Goal: Task Accomplishment & Management: Manage account settings

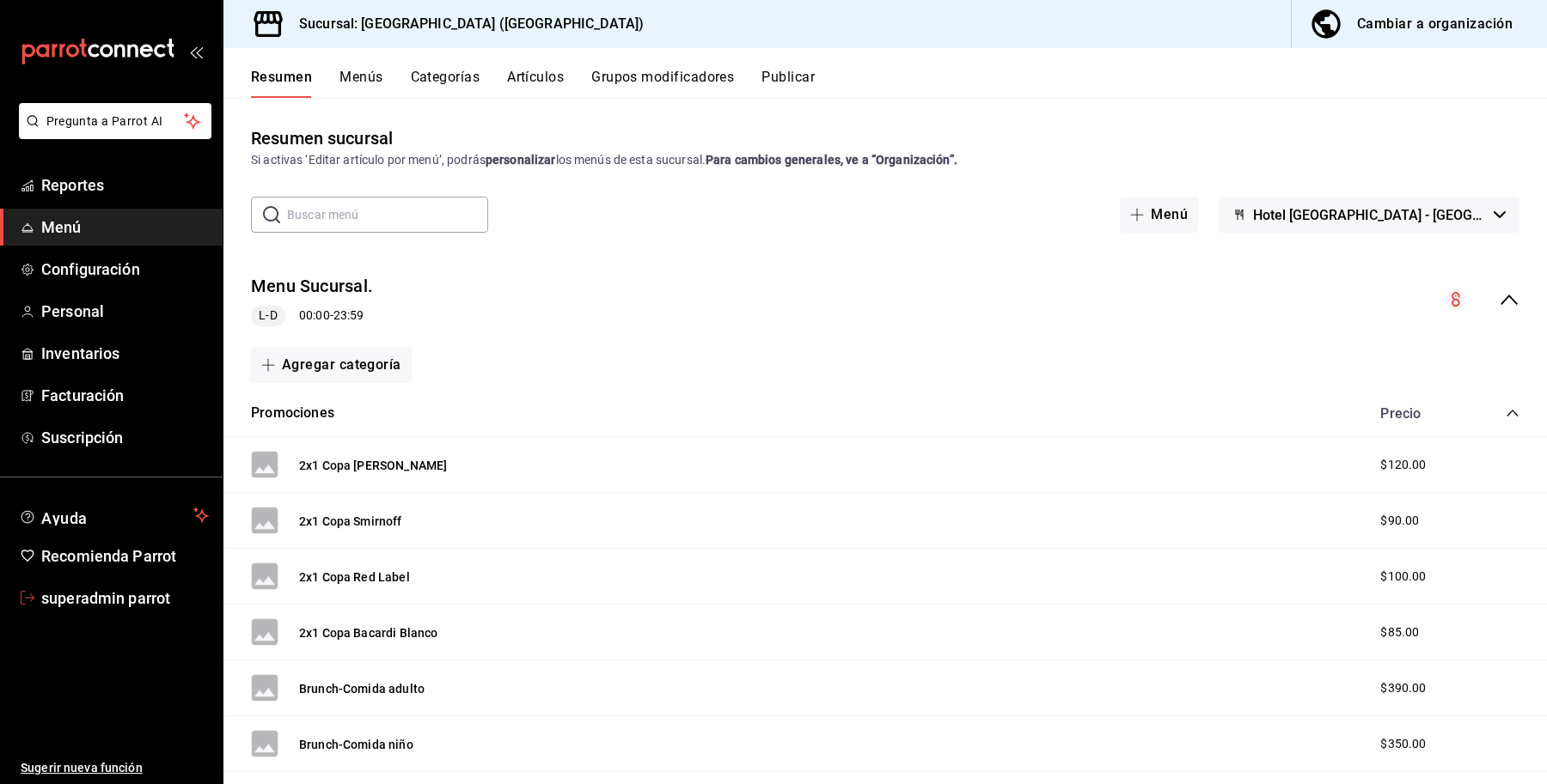
scroll to position [3758, 0]
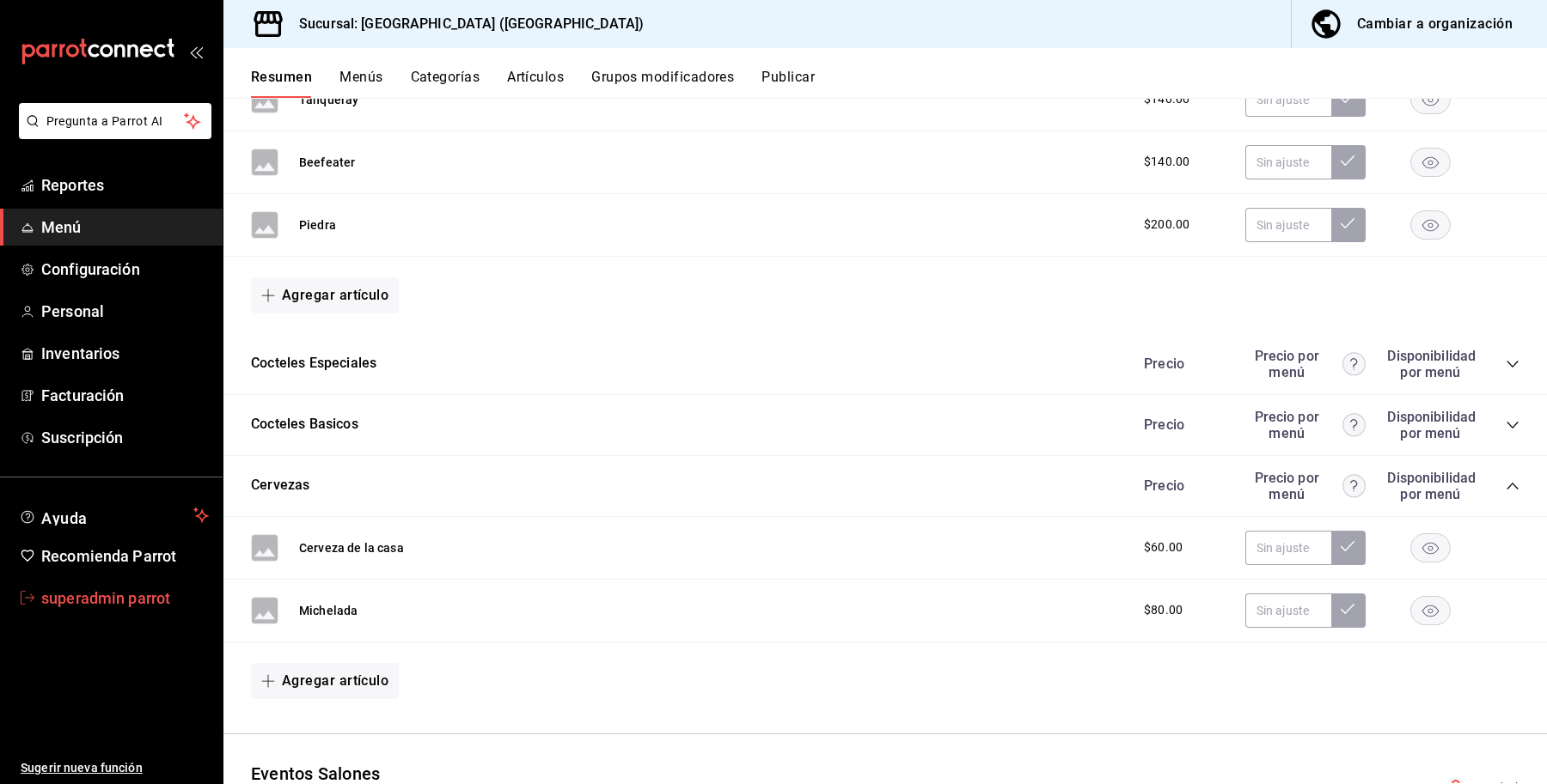
click at [54, 598] on span "superadmin parrot" at bounding box center [125, 598] width 168 height 23
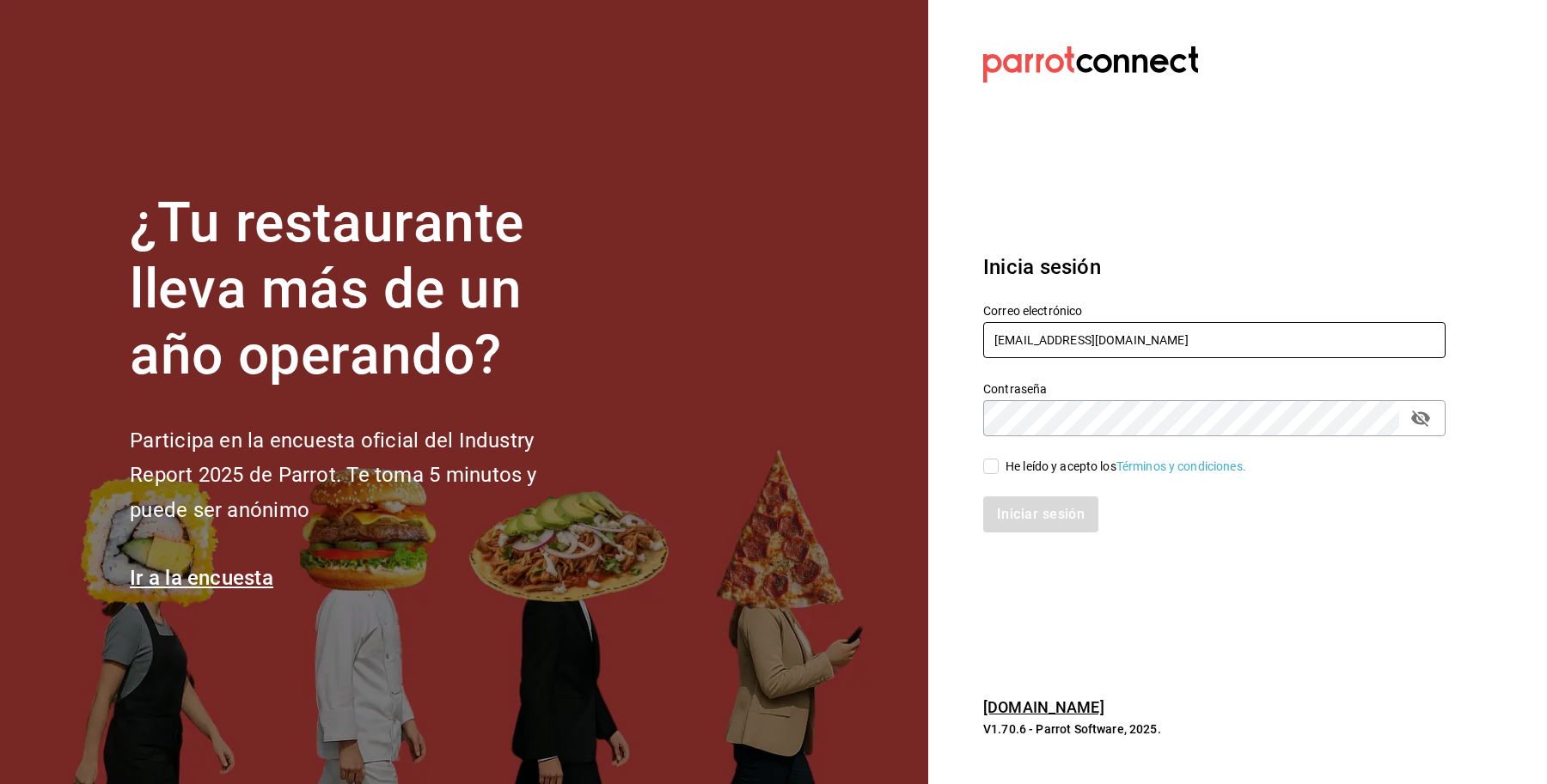
drag, startPoint x: 1207, startPoint y: 336, endPoint x: 952, endPoint y: 333, distance: 255.0
click at [952, 333] on section "Datos incorrectos. Verifica que tu Correo o Contraseña estén bien escritos. Ini…" at bounding box center [1207, 392] width 558 height 784
type input "h"
click at [1156, 344] on input "text" at bounding box center [1214, 340] width 463 height 36
paste input "[EMAIL_ADDRESS][DOMAIN_NAME]"
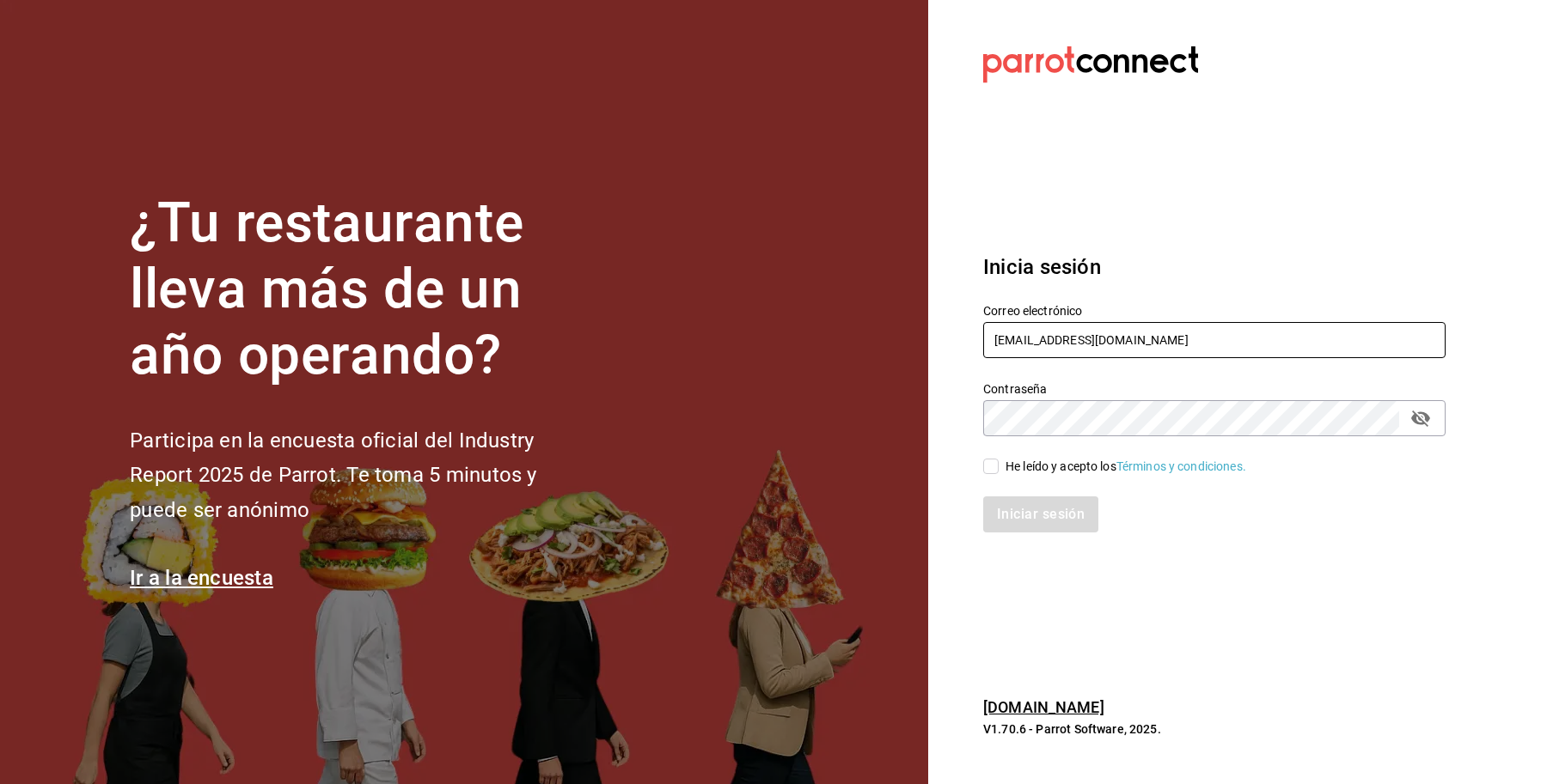
type input "[EMAIL_ADDRESS][DOMAIN_NAME]"
click at [1037, 472] on div "He leído y acepto los Términos y condiciones." at bounding box center [1125, 467] width 241 height 19
click at [999, 472] on input "He leído y acepto los Términos y condiciones." at bounding box center [991, 467] width 16 height 16
checkbox input "true"
click at [1052, 503] on button "Iniciar sesión" at bounding box center [1041, 514] width 117 height 36
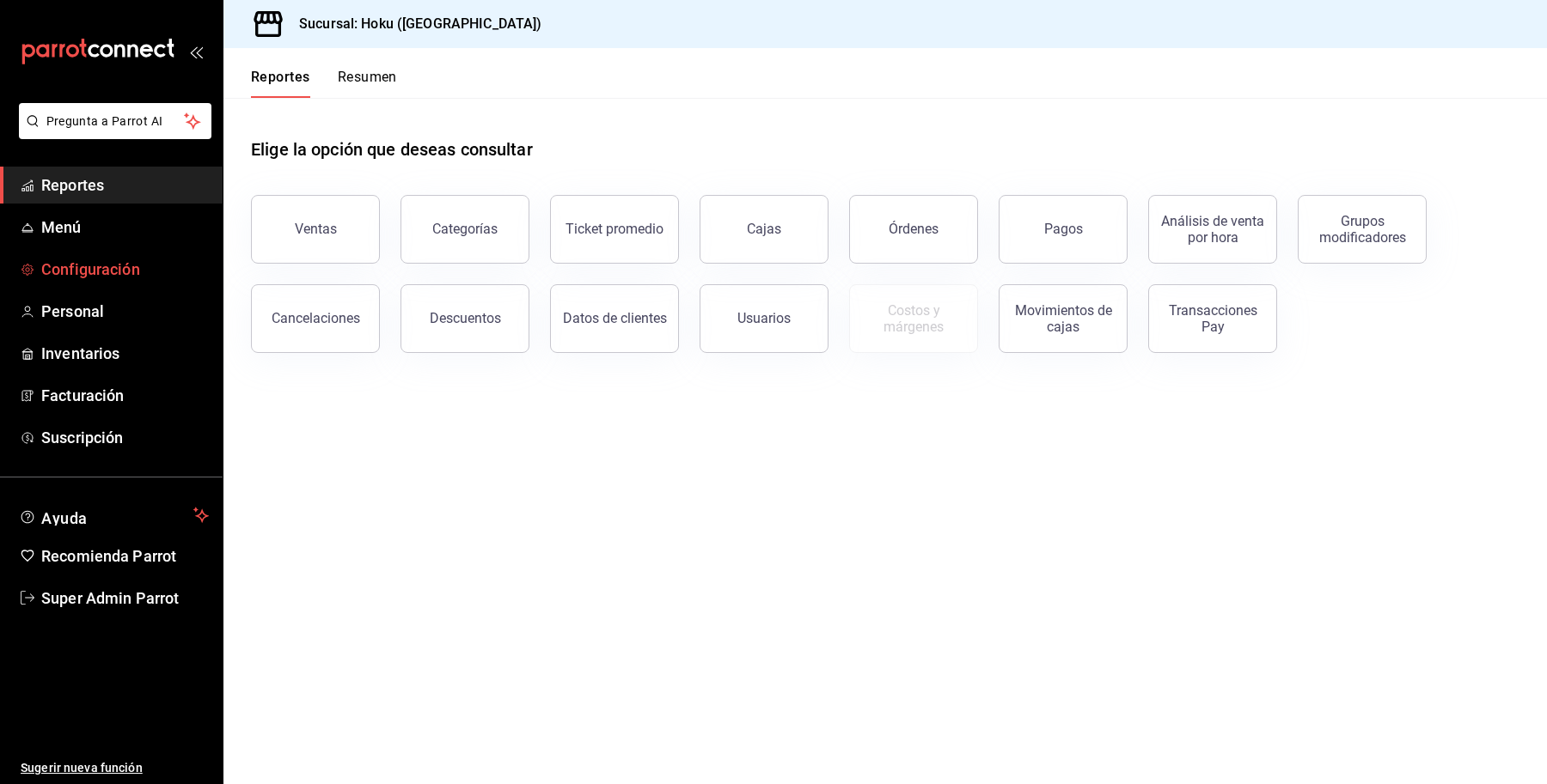
click at [79, 259] on span "Configuración" at bounding box center [125, 270] width 168 height 23
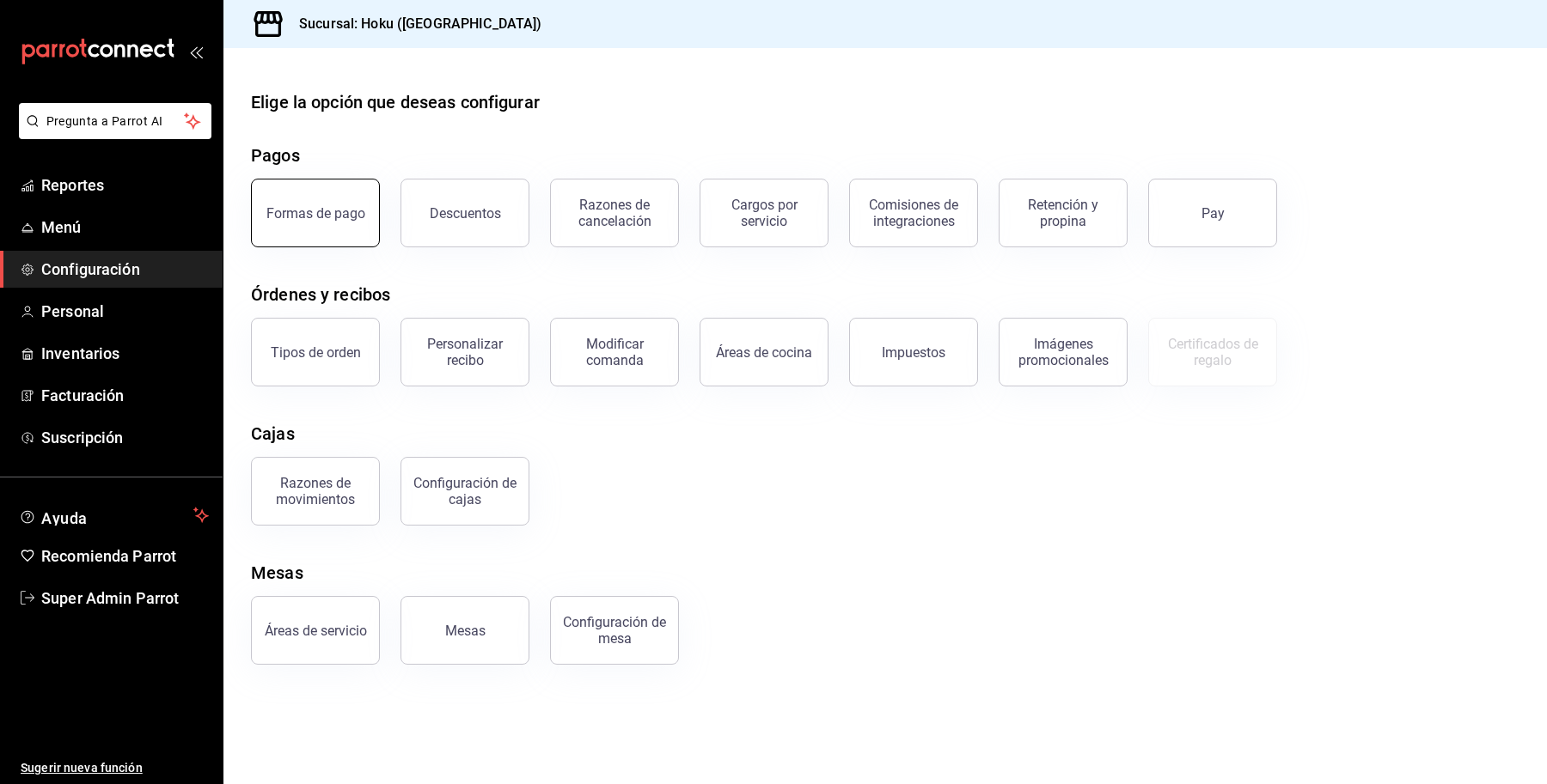
click at [363, 225] on button "Formas de pago" at bounding box center [316, 212] width 129 height 69
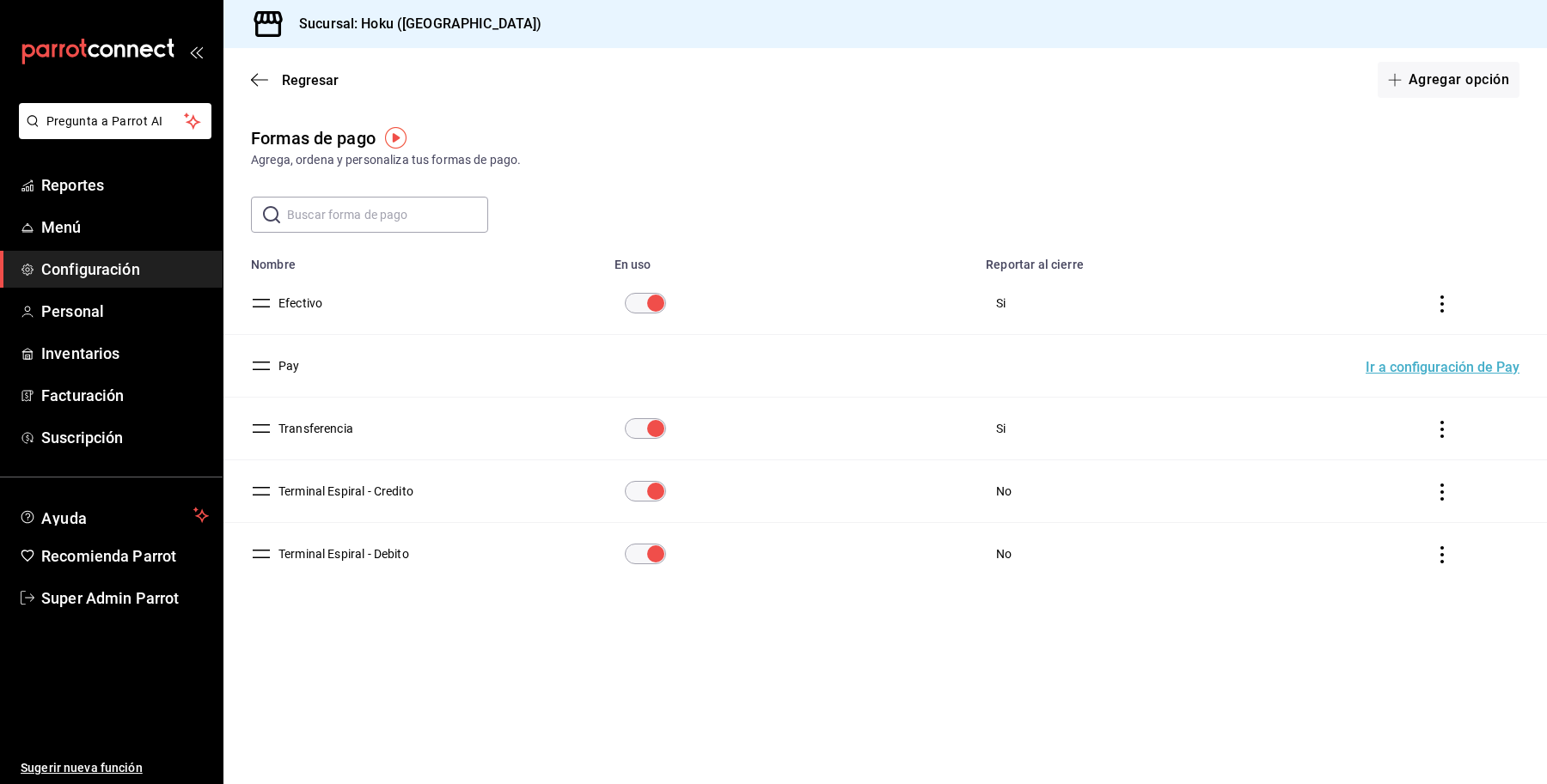
click at [326, 567] on td "Terminal Espiral - Debito" at bounding box center [413, 554] width 381 height 62
click at [329, 547] on button "Terminal Espiral - Debito" at bounding box center [340, 554] width 137 height 18
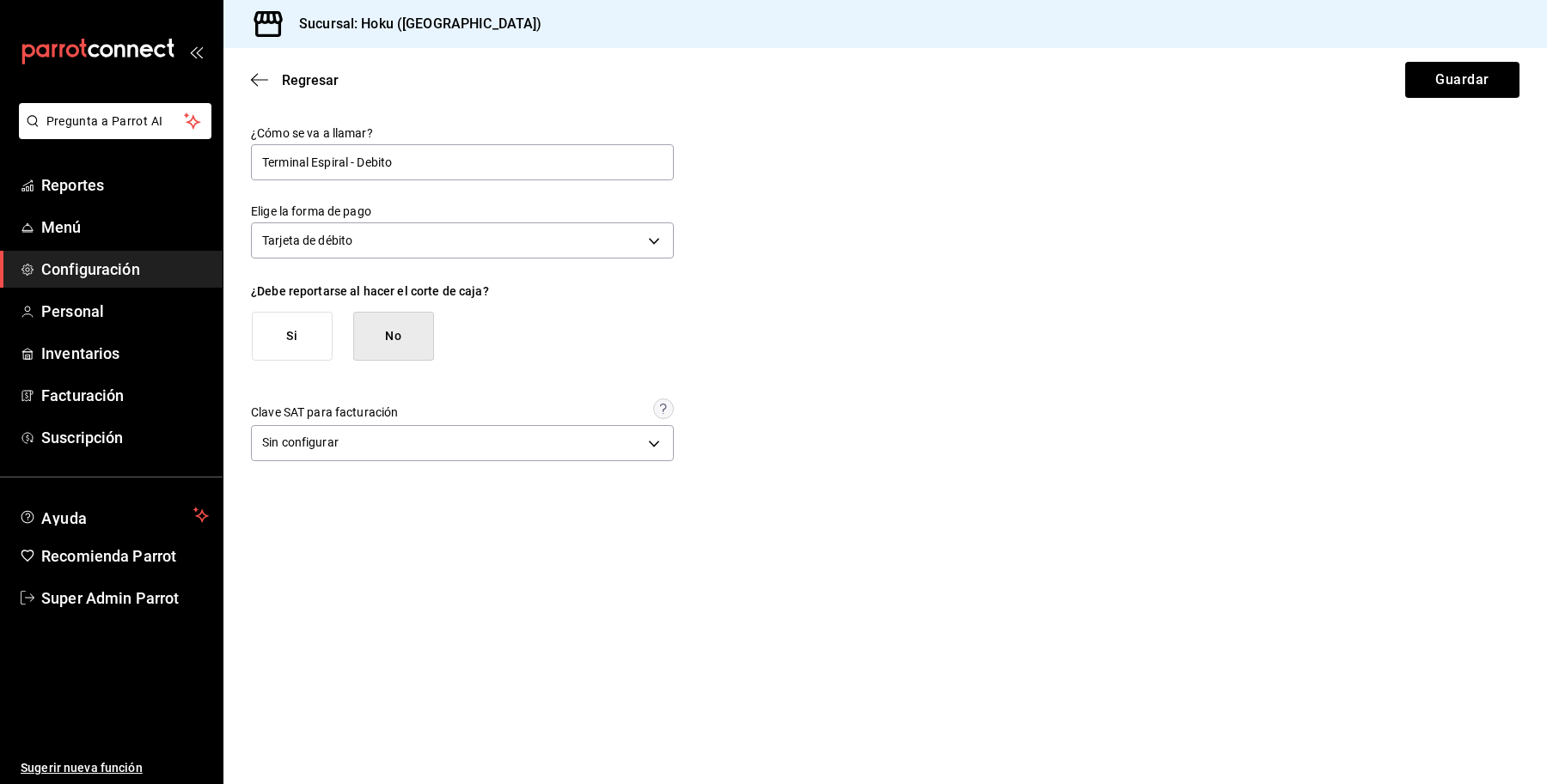
click at [299, 332] on button "Si" at bounding box center [291, 336] width 81 height 49
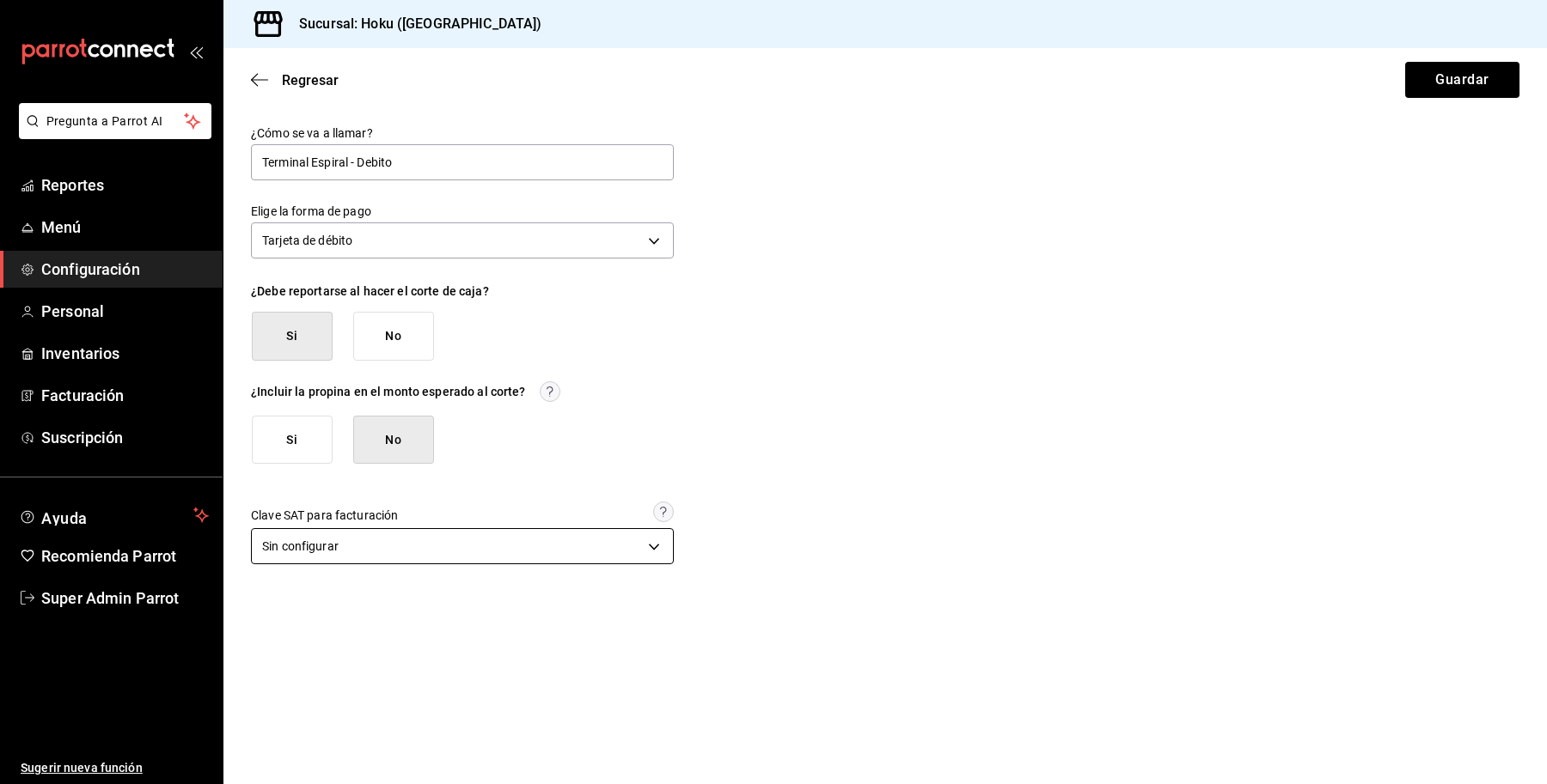
click at [529, 555] on body "Pregunta a Parrot AI Reportes Menú Configuración Personal Inventarios Facturaci…" at bounding box center [774, 392] width 1547 height 784
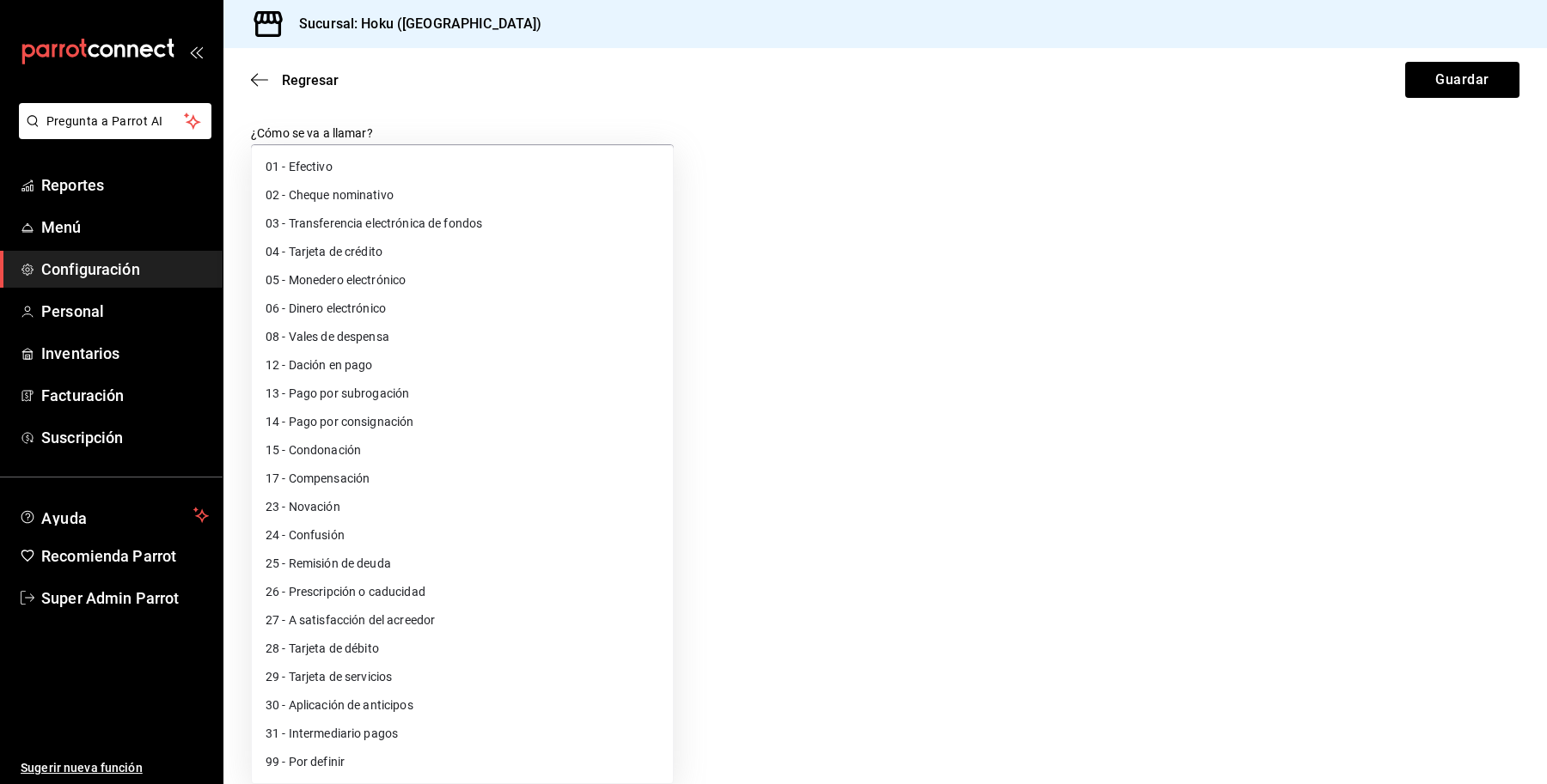
click at [488, 655] on li "28 - Tarjeta de débito" at bounding box center [462, 649] width 421 height 28
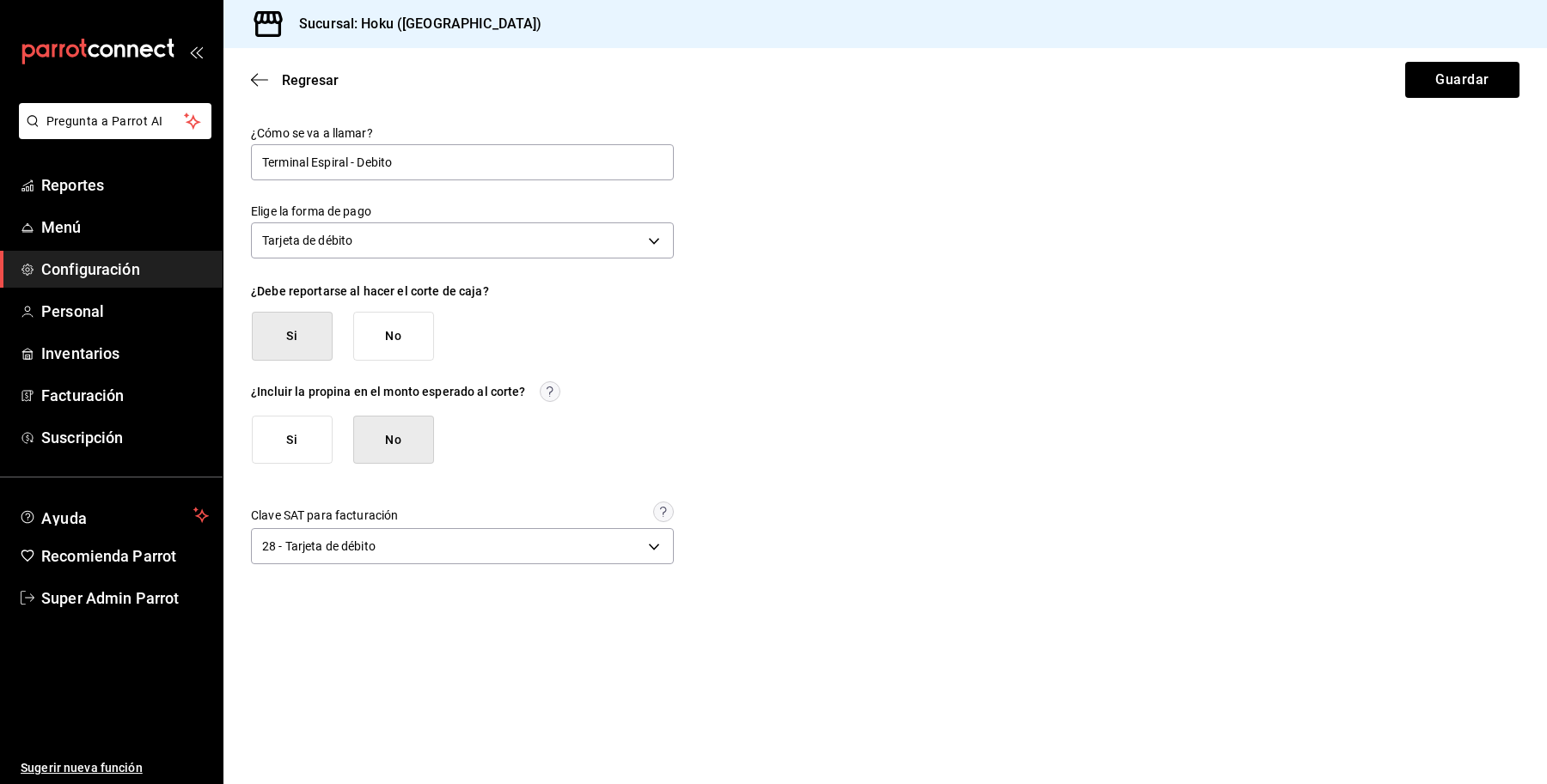
click at [547, 601] on main "Regresar Guardar ¿Cómo se va a llamar? Terminal Espiral - Debito Elige la forma…" at bounding box center [885, 416] width 1323 height 736
click at [561, 534] on body "Pregunta a Parrot AI Reportes Menú Configuración Personal Inventarios Facturaci…" at bounding box center [774, 392] width 1547 height 784
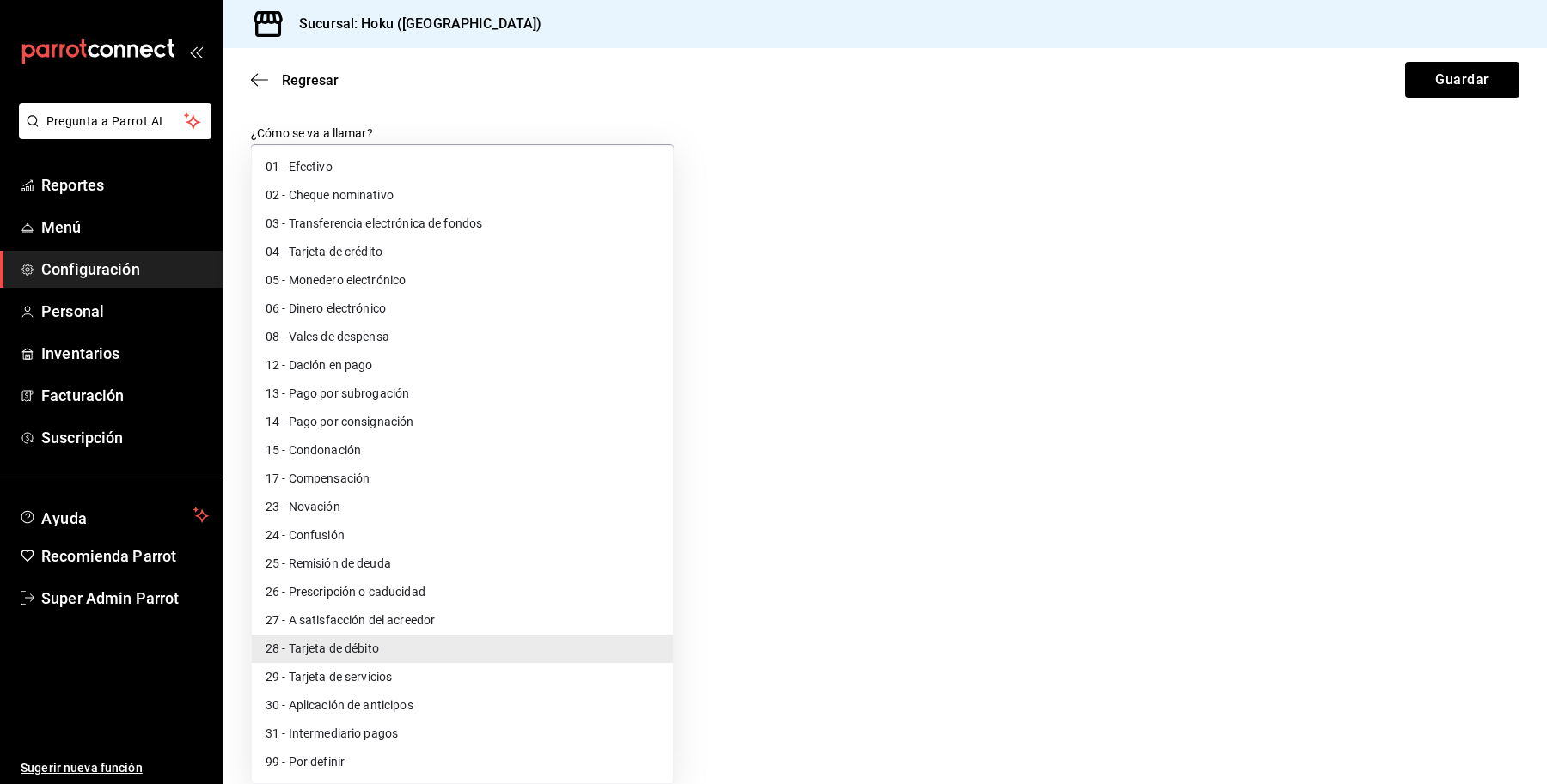
click at [350, 770] on li "99 - Por definir" at bounding box center [462, 762] width 421 height 28
type input "99"
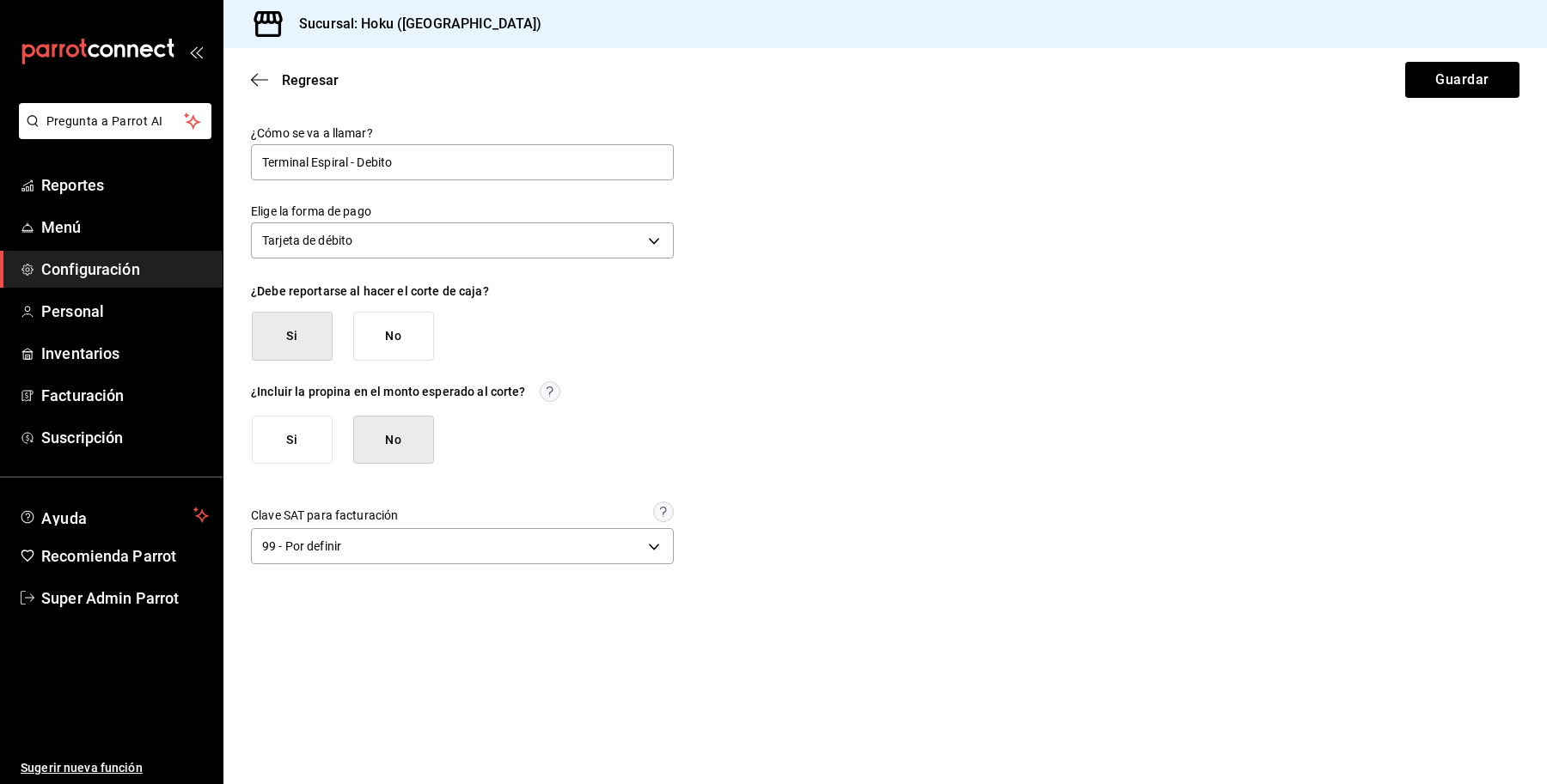
click at [448, 676] on main "Regresar Guardar ¿Cómo se va a llamar? Terminal Espiral - Debito Elige la forma…" at bounding box center [885, 416] width 1323 height 736
click at [1453, 75] on button "Guardar" at bounding box center [1461, 80] width 114 height 36
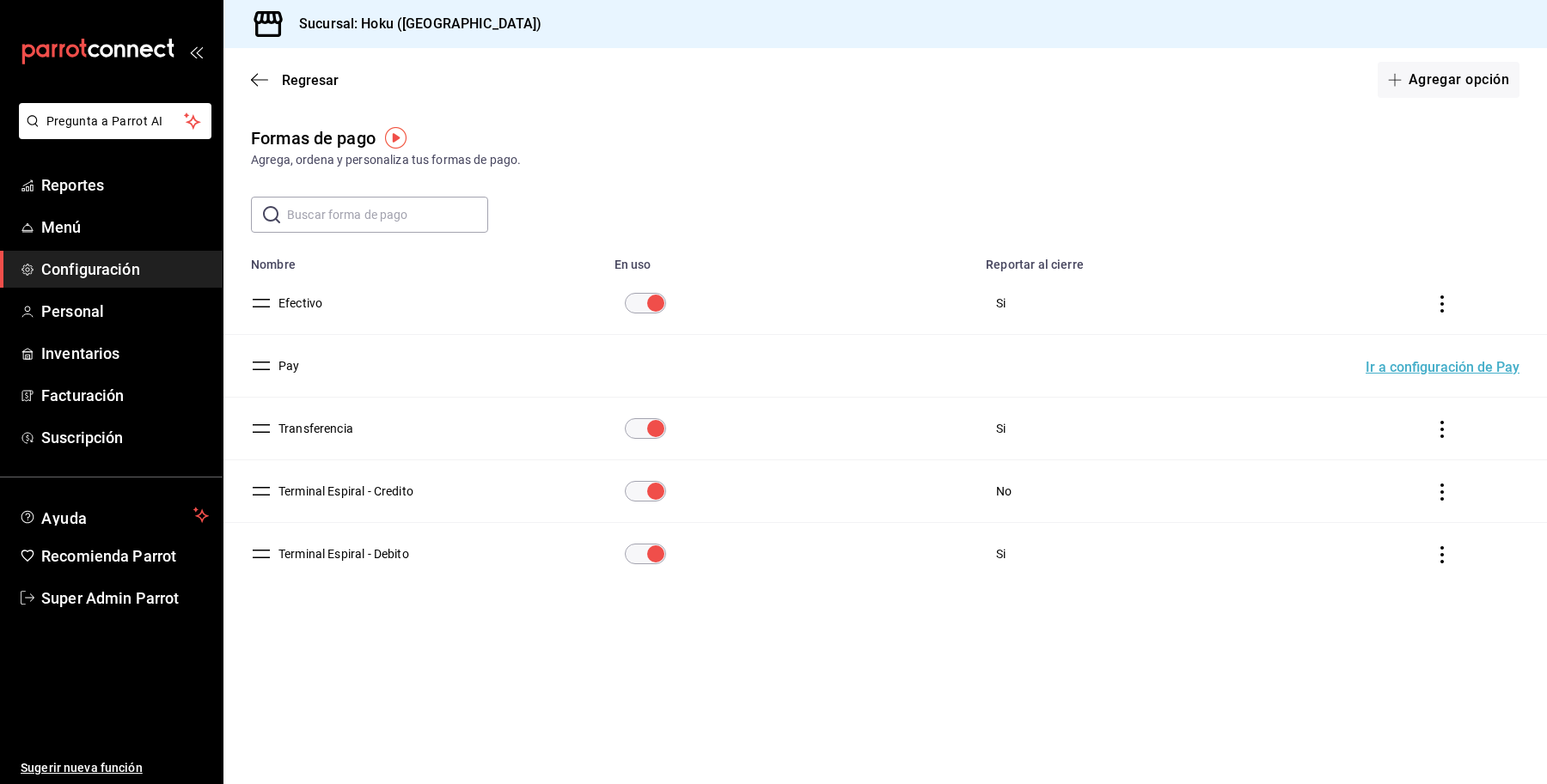
click at [345, 558] on button "Terminal Espiral - Debito" at bounding box center [340, 554] width 137 height 18
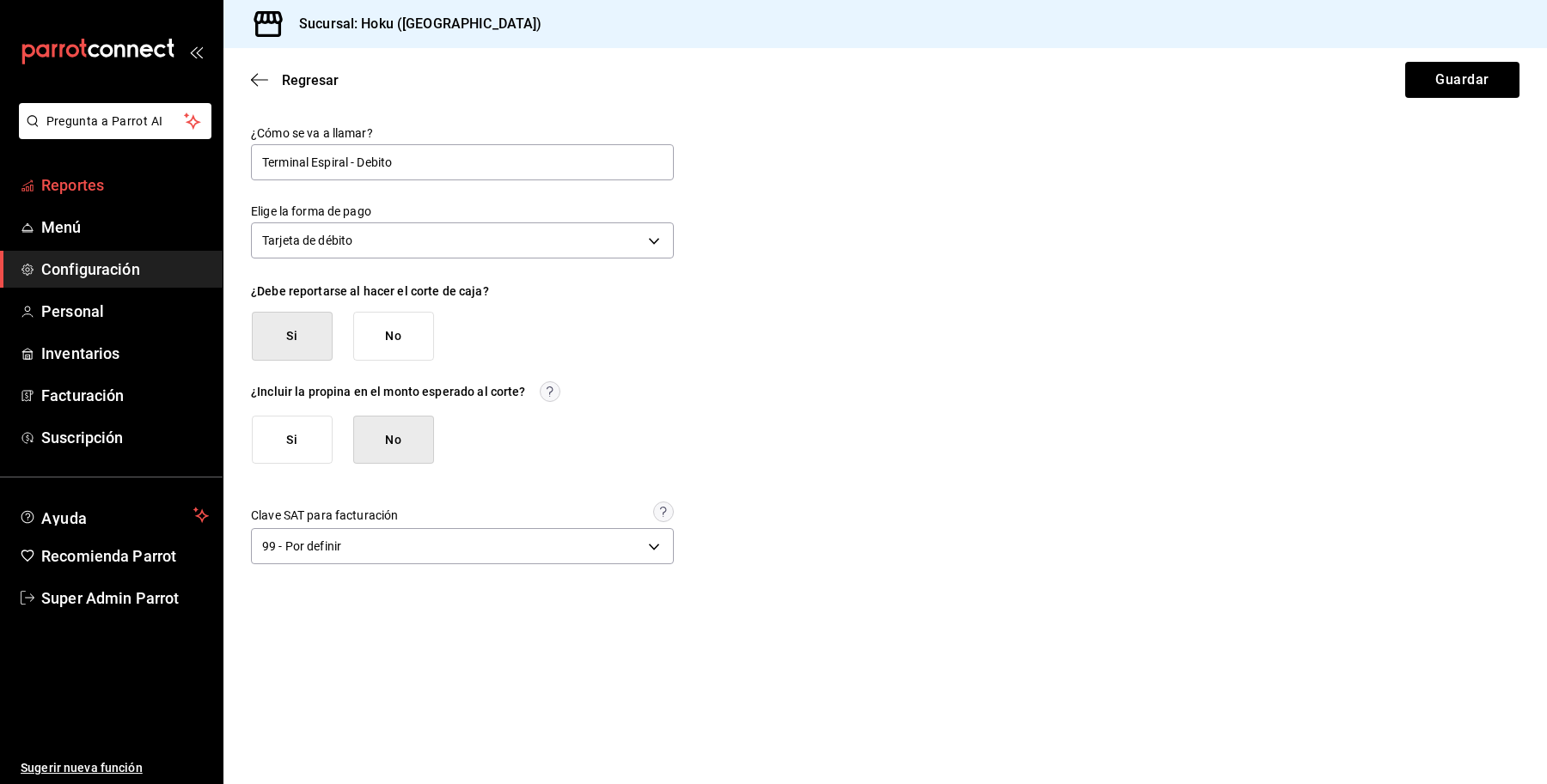
click at [113, 171] on link "Reportes" at bounding box center [111, 185] width 222 height 37
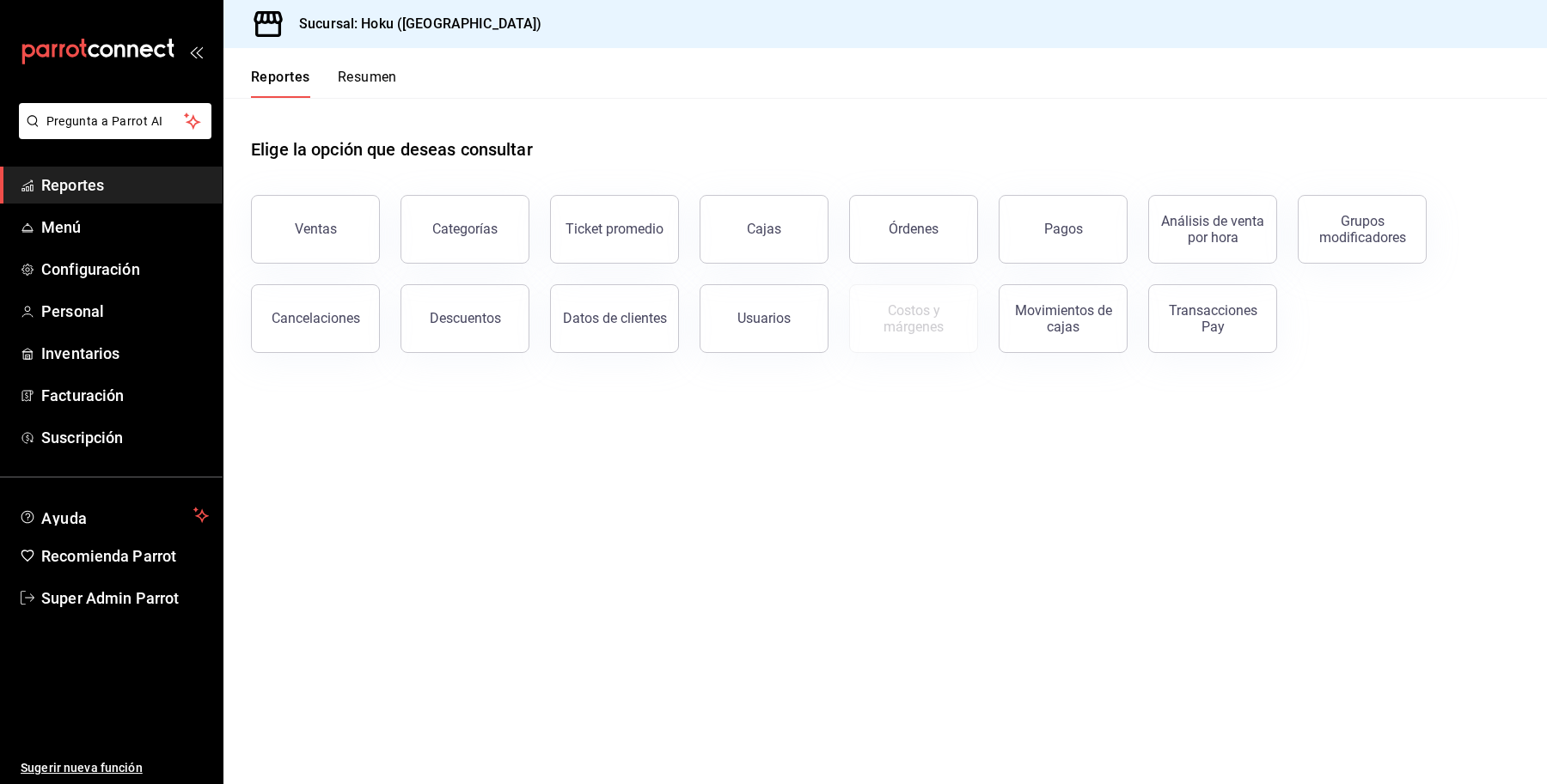
click at [342, 299] on button "Cancelaciones" at bounding box center [316, 318] width 129 height 69
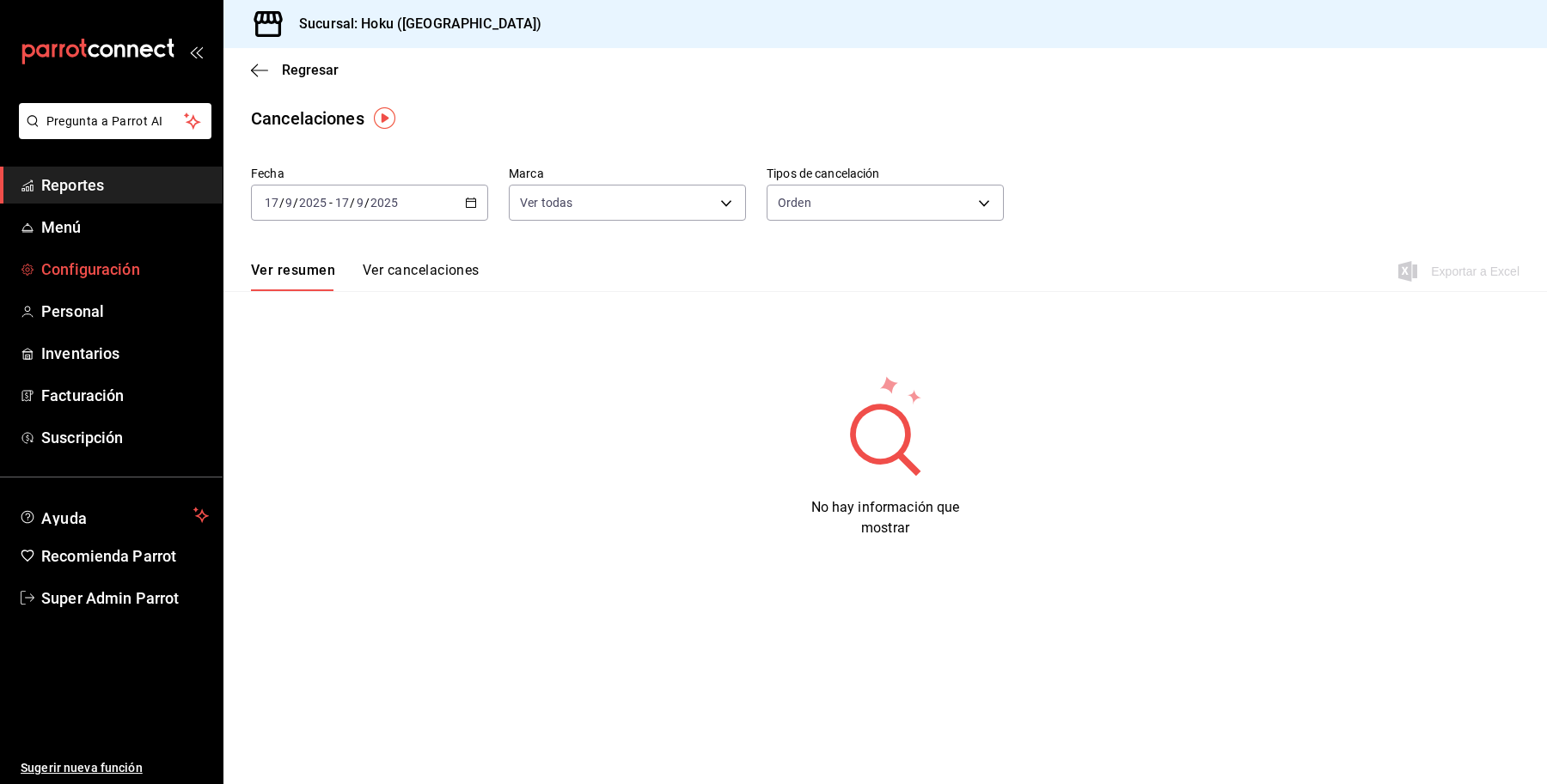
click at [110, 280] on span "Configuración" at bounding box center [125, 270] width 168 height 23
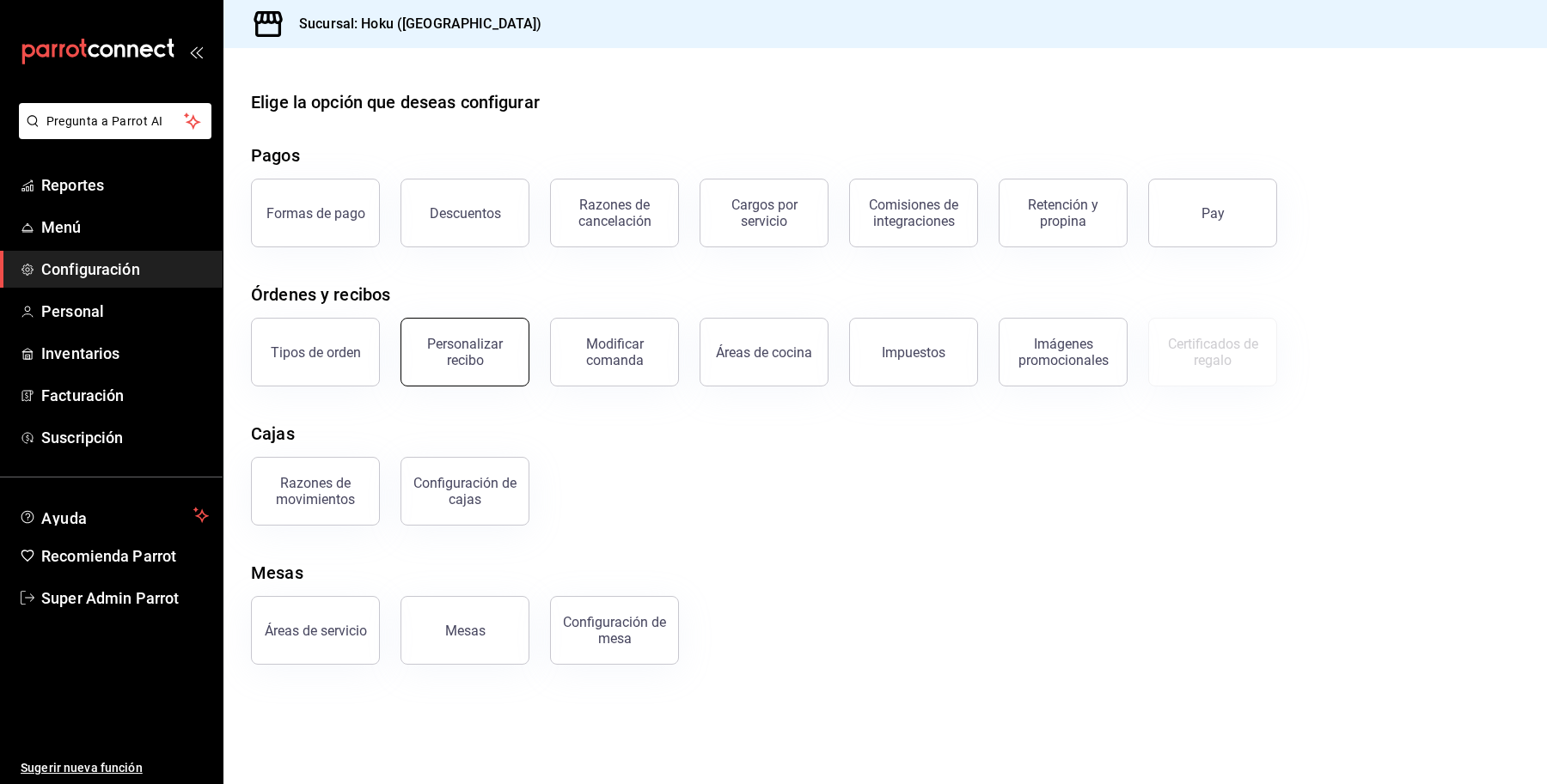
click at [436, 342] on div "Personalizar recibo" at bounding box center [464, 353] width 106 height 33
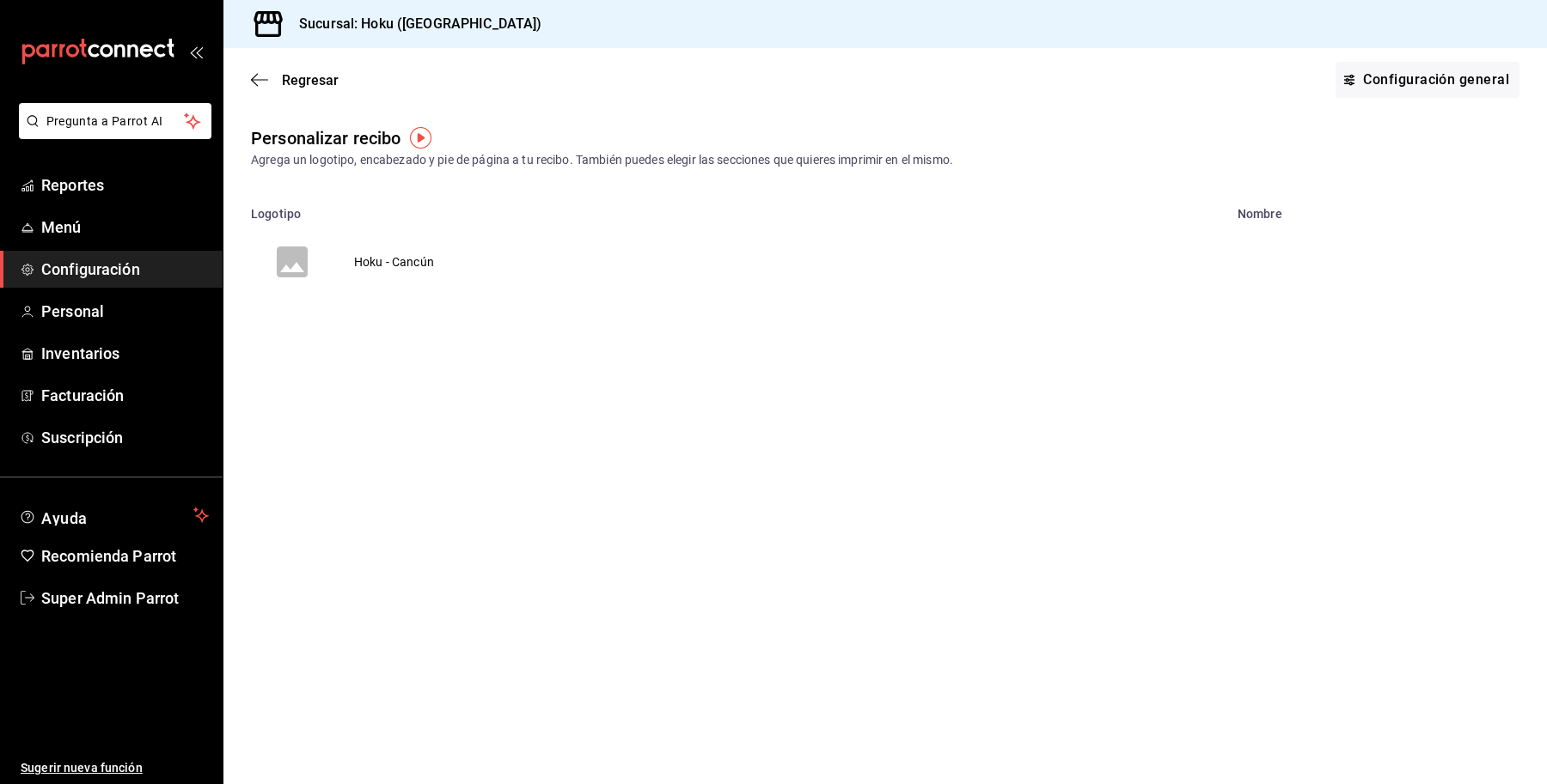
click at [399, 271] on td "Hoku - Cancún" at bounding box center [394, 262] width 121 height 83
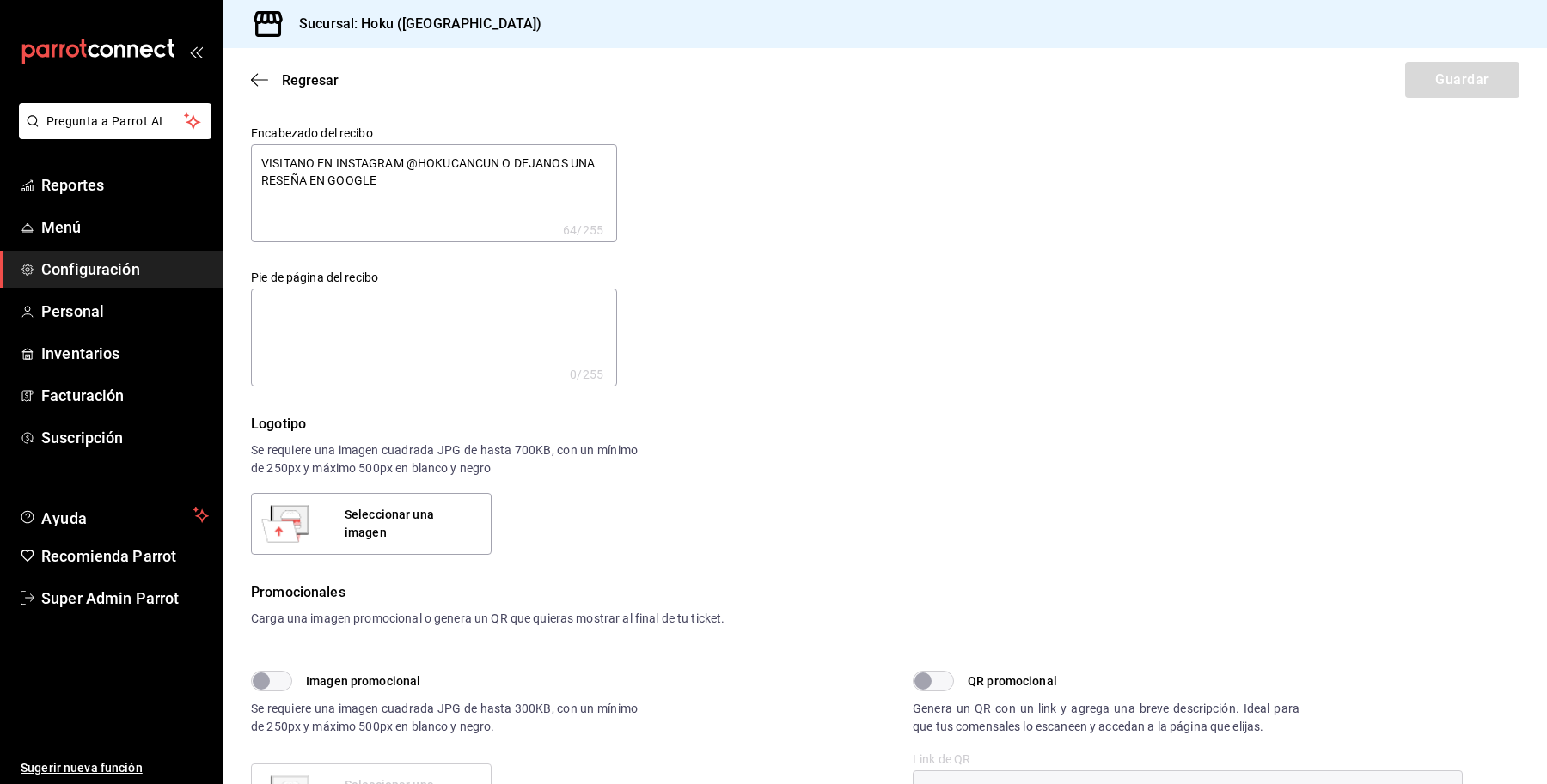
type textarea "x"
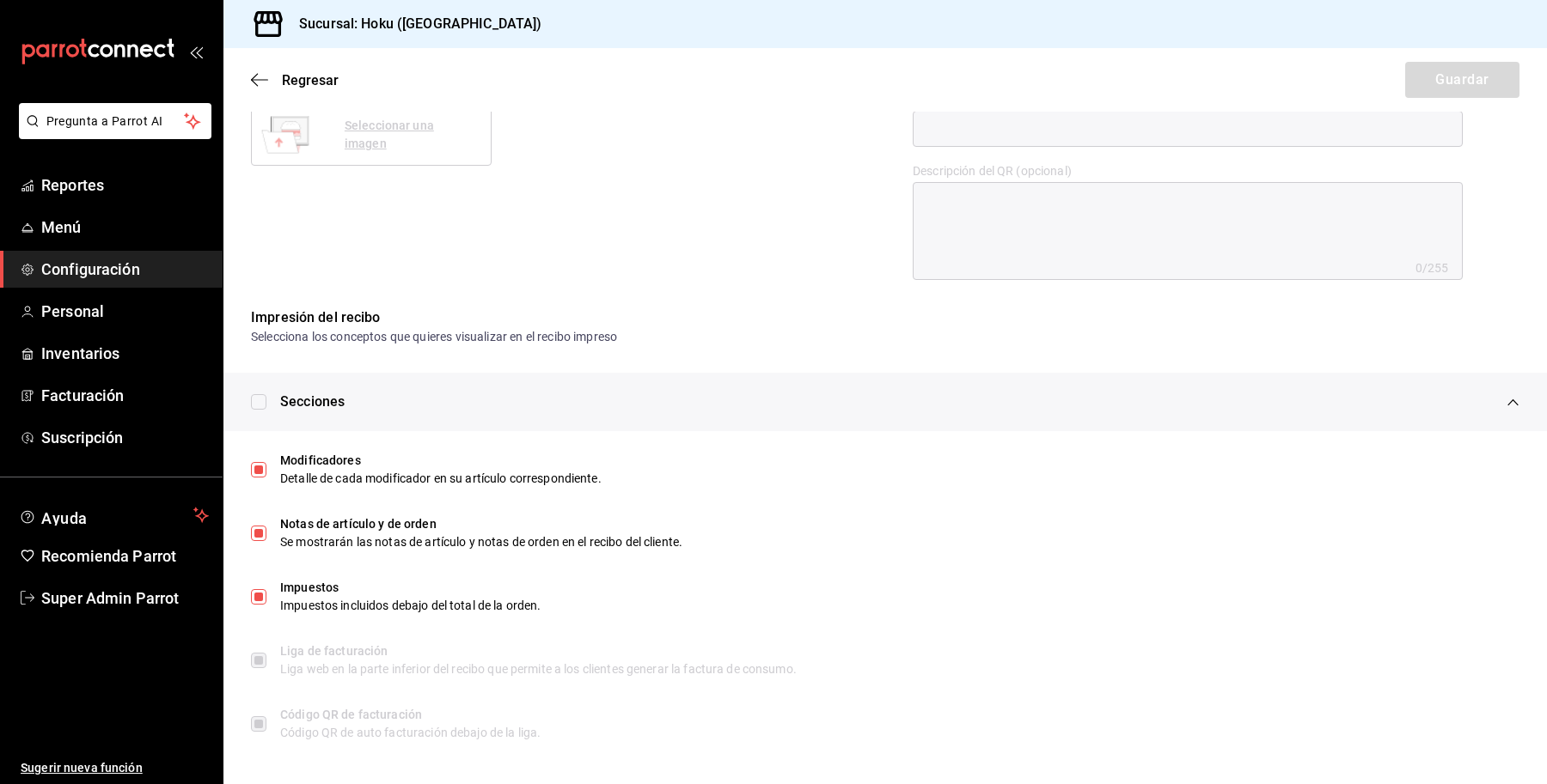
scroll to position [664, 0]
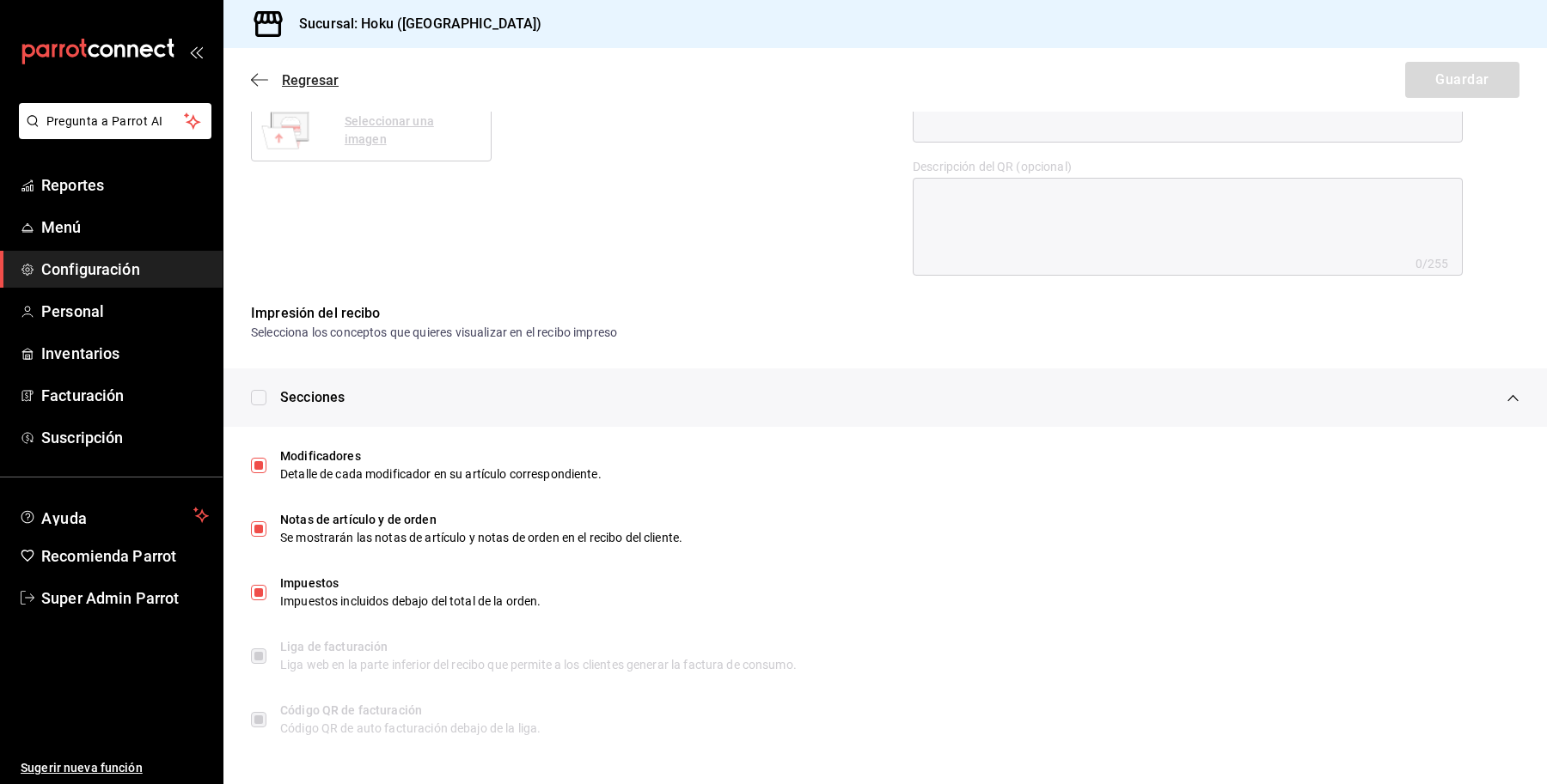
click at [284, 78] on span "Regresar" at bounding box center [310, 80] width 57 height 17
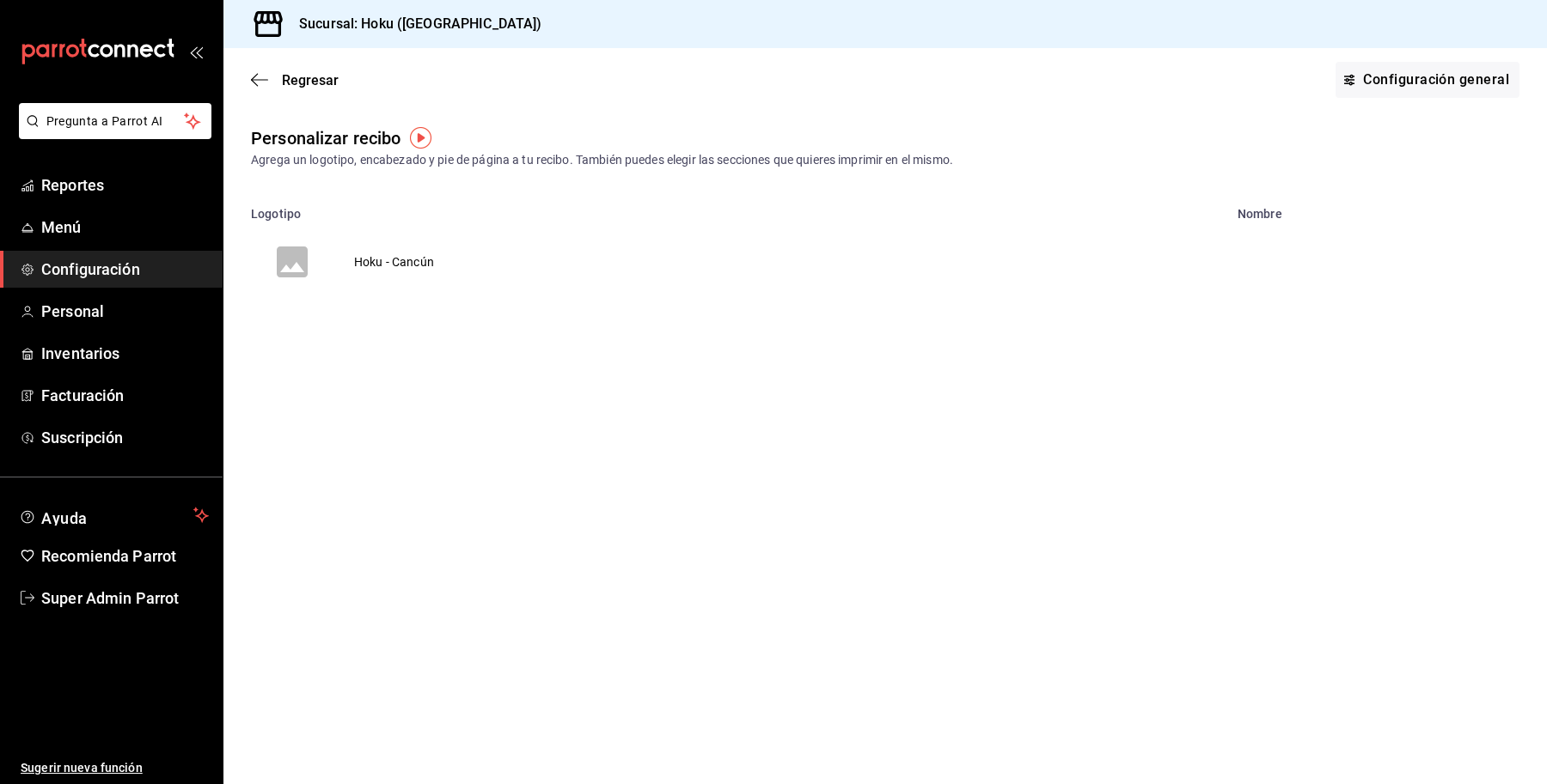
click at [284, 78] on span "Regresar" at bounding box center [310, 80] width 57 height 17
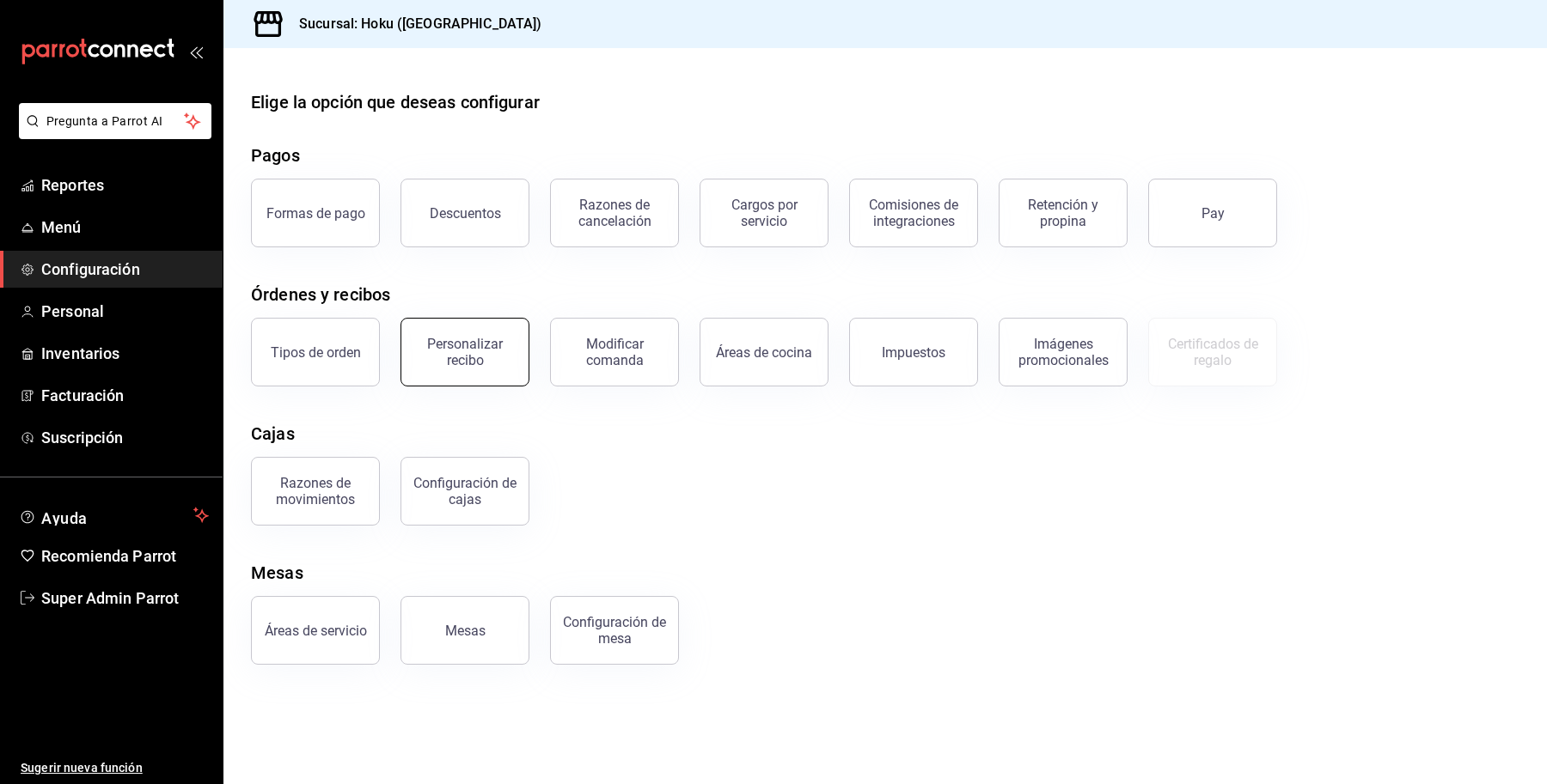
click at [477, 372] on button "Personalizar recibo" at bounding box center [465, 352] width 129 height 69
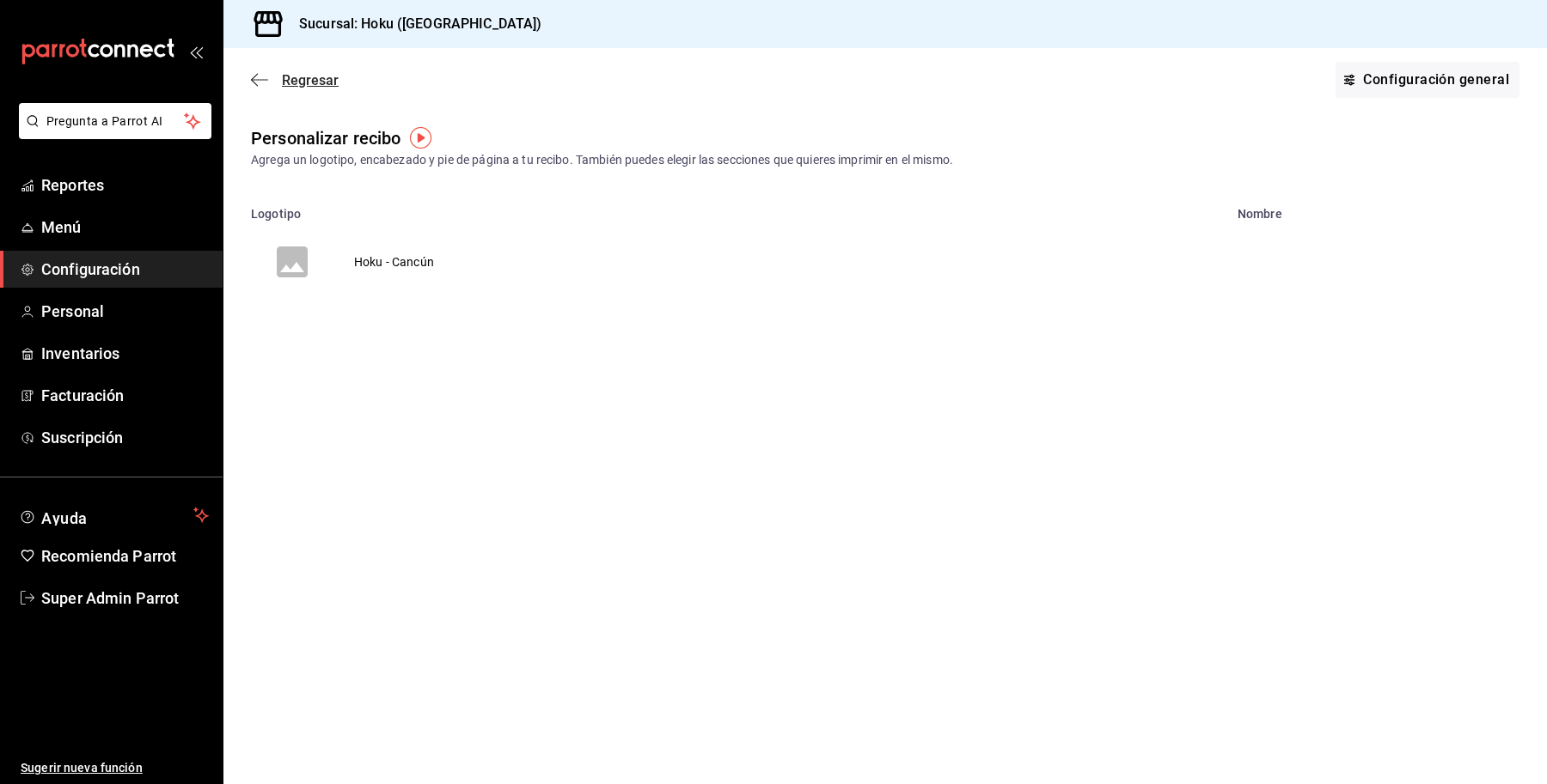
click at [310, 82] on span "Regresar" at bounding box center [310, 80] width 57 height 17
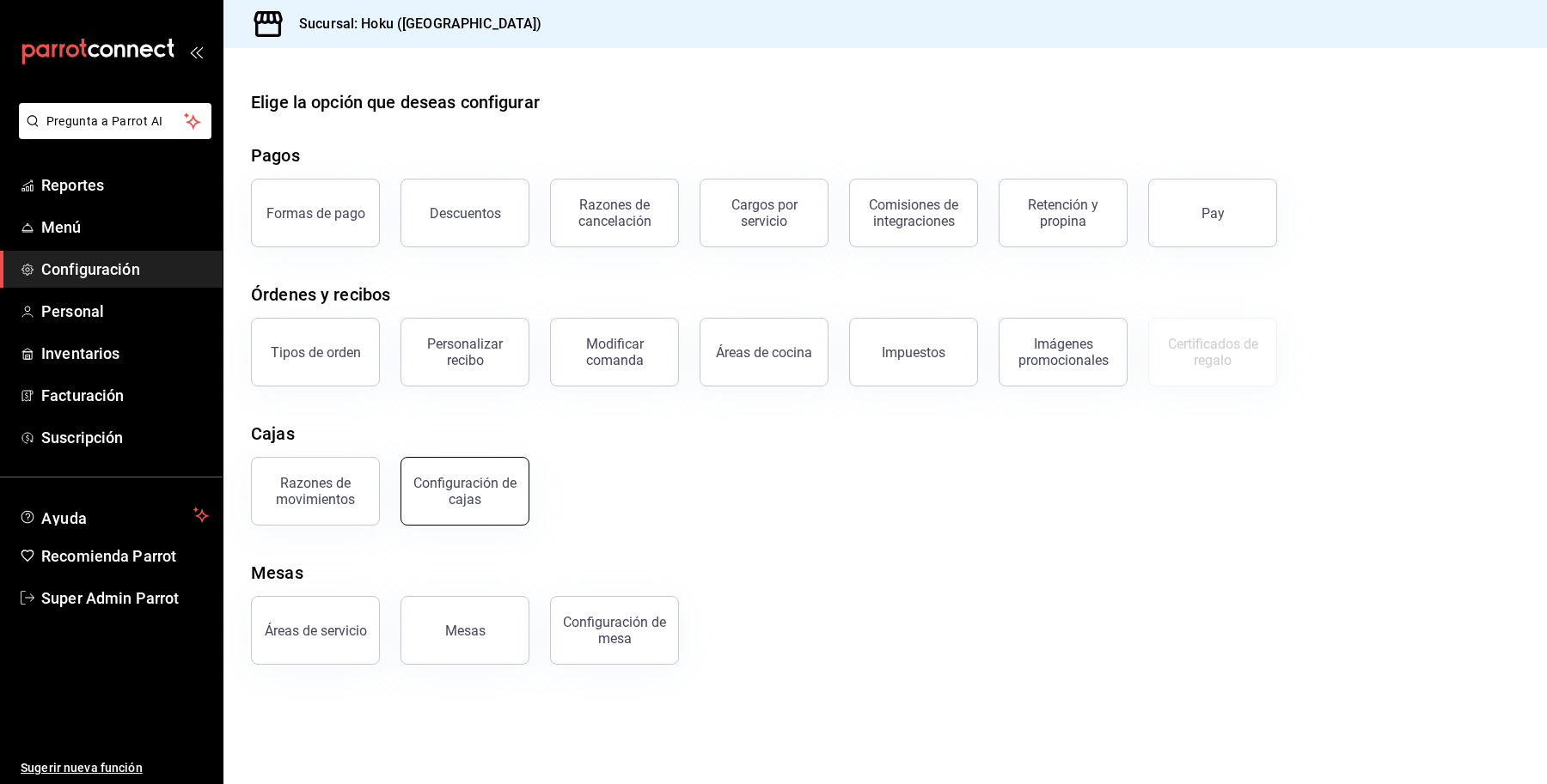
click at [462, 507] on button "Configuración de cajas" at bounding box center [465, 491] width 129 height 69
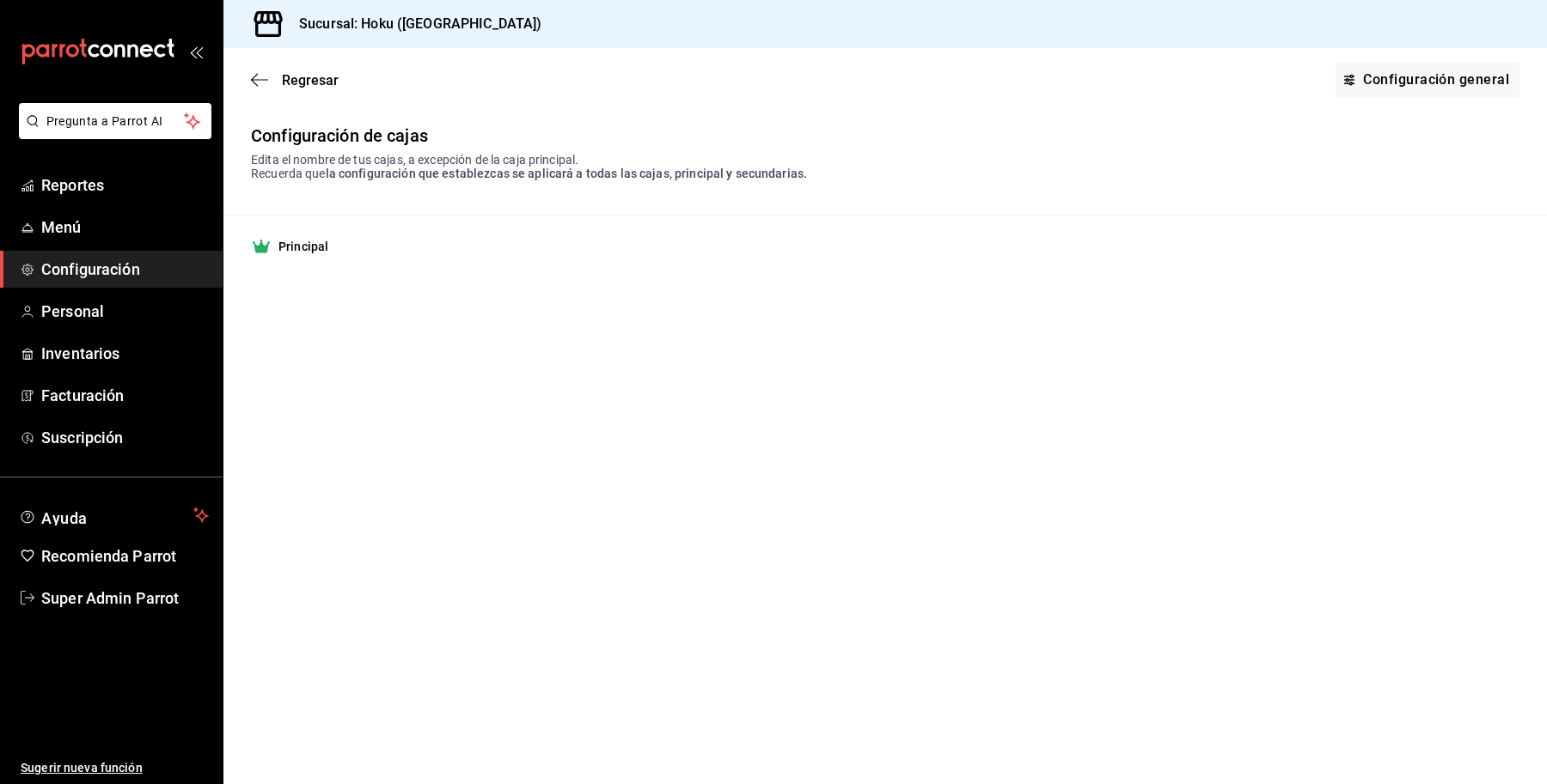
click at [329, 249] on div "Principal" at bounding box center [886, 246] width 1268 height 20
click at [1401, 79] on link "Configuración general" at bounding box center [1427, 80] width 184 height 36
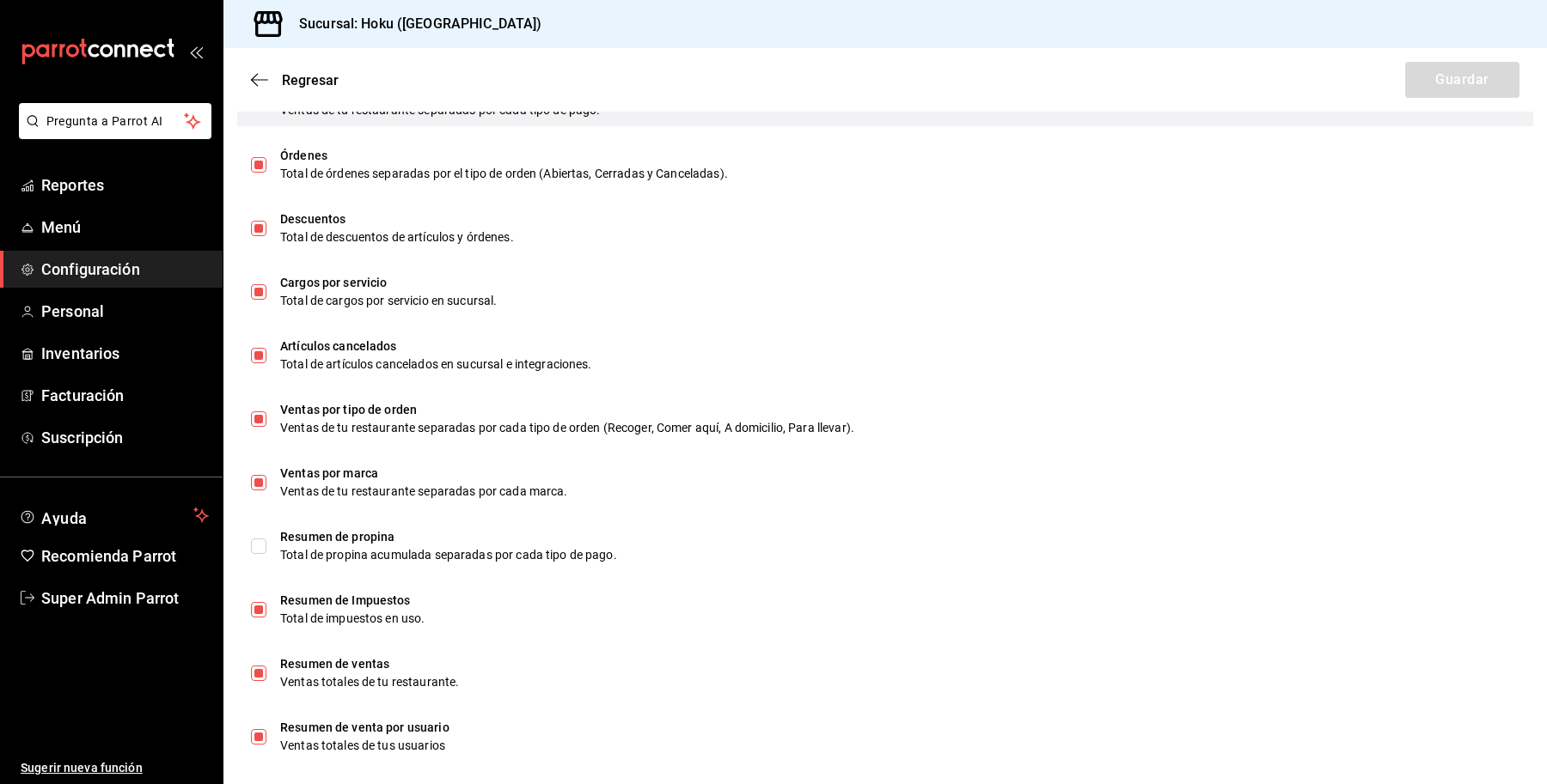
scroll to position [913, 0]
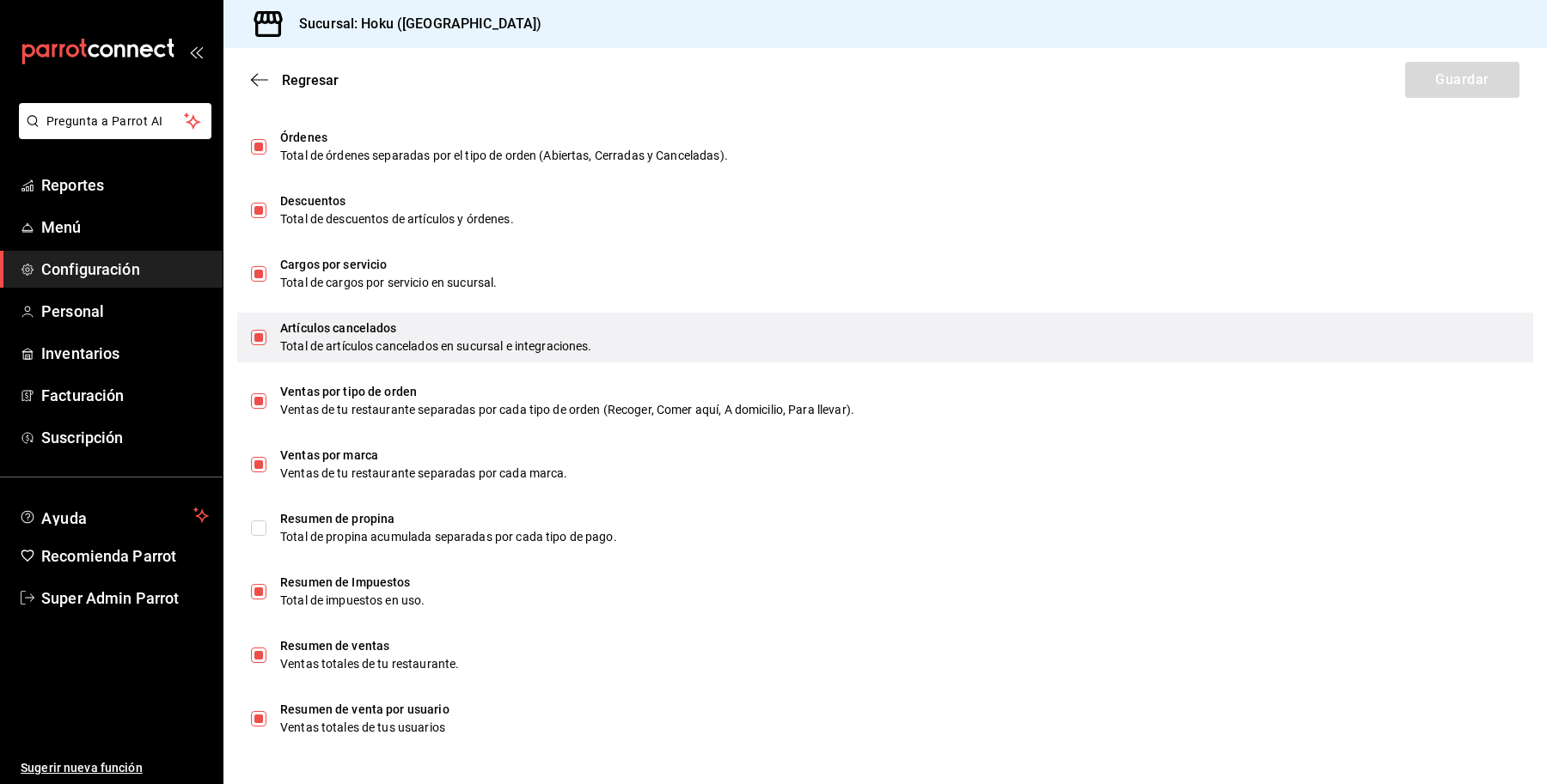
click at [259, 338] on input "checkbox" at bounding box center [259, 338] width 16 height 16
checkbox input "false"
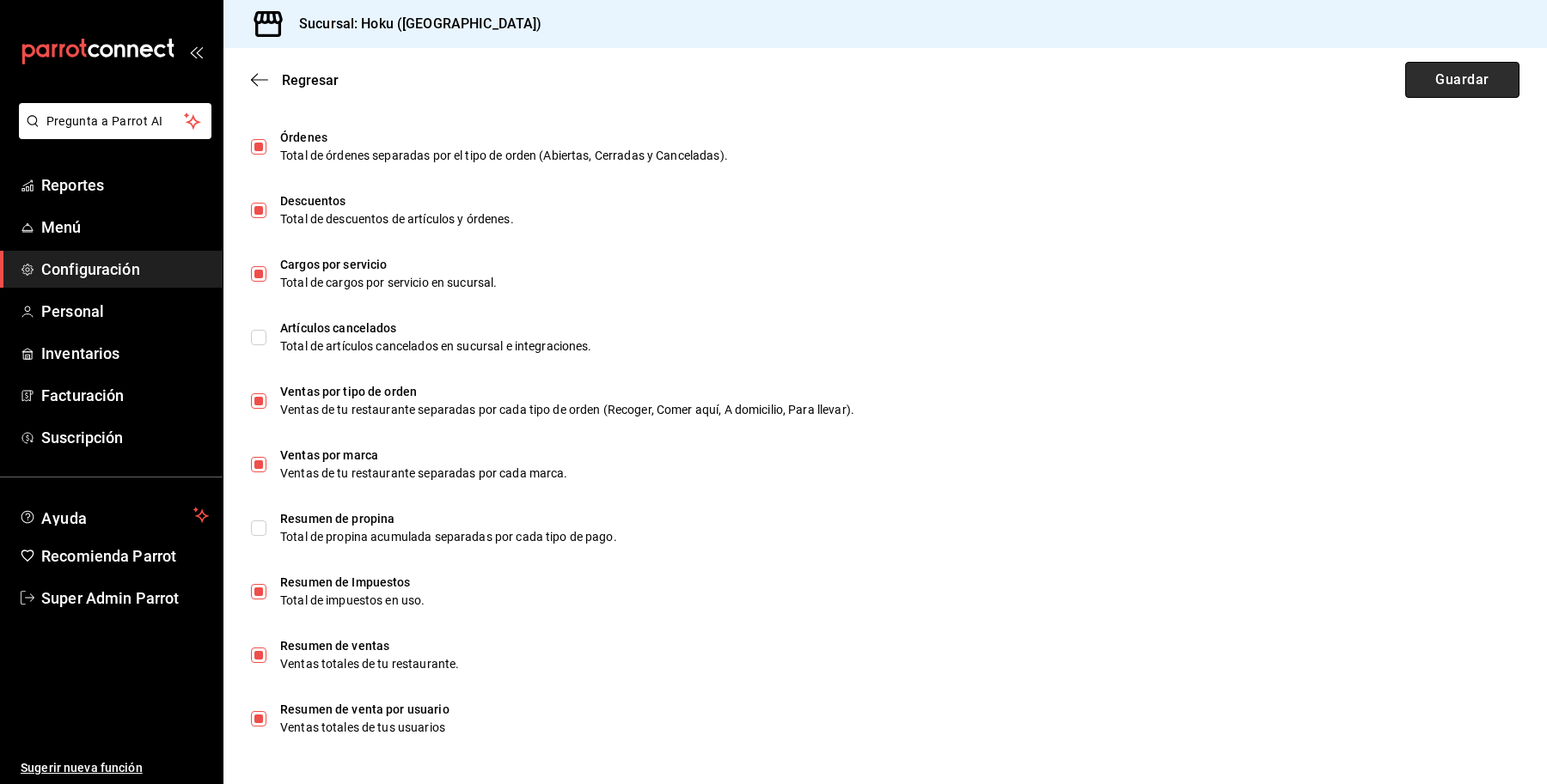
click at [1411, 75] on button "Guardar" at bounding box center [1461, 80] width 114 height 36
